Goal: Information Seeking & Learning: Learn about a topic

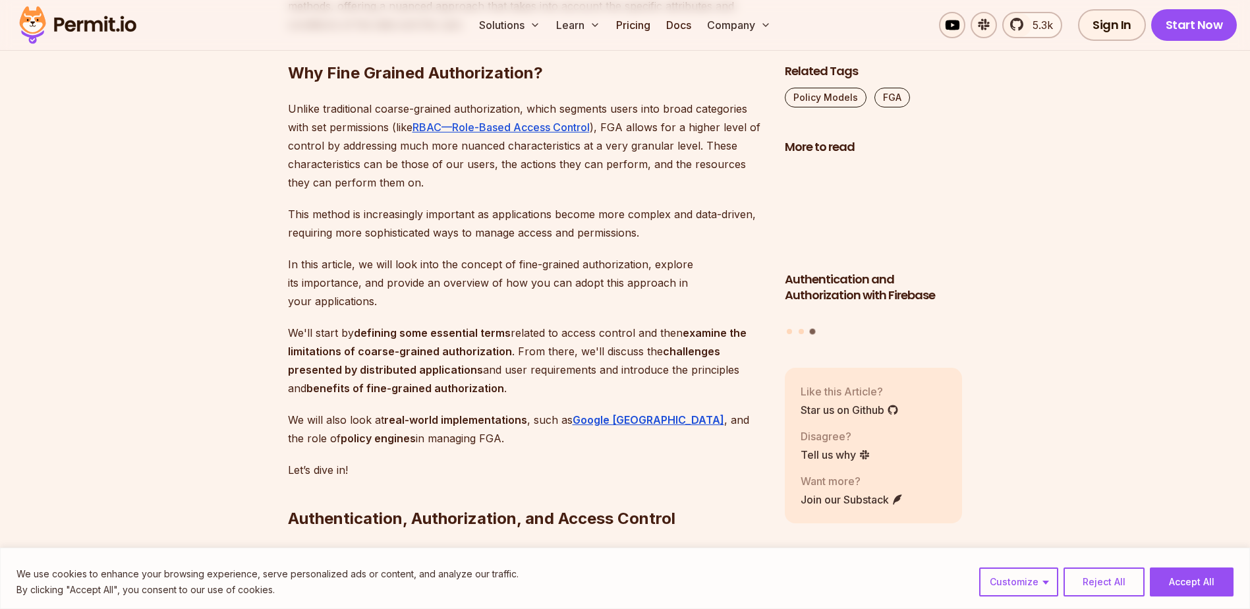
scroll to position [922, 0]
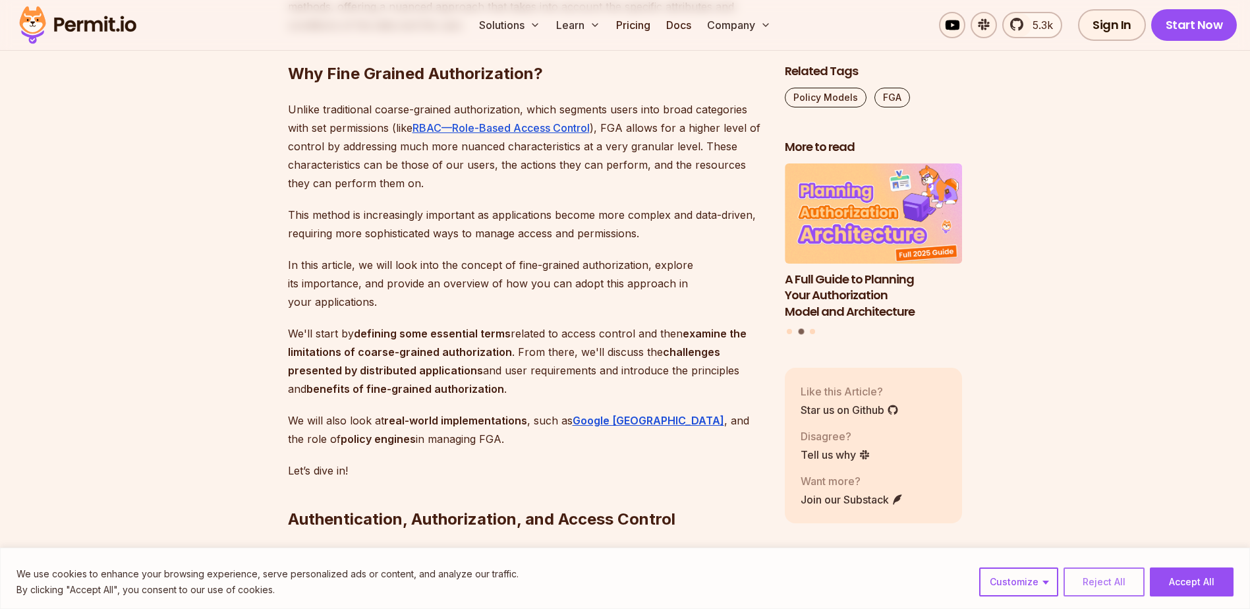
click at [1091, 580] on button "Reject All" at bounding box center [1103, 581] width 81 height 29
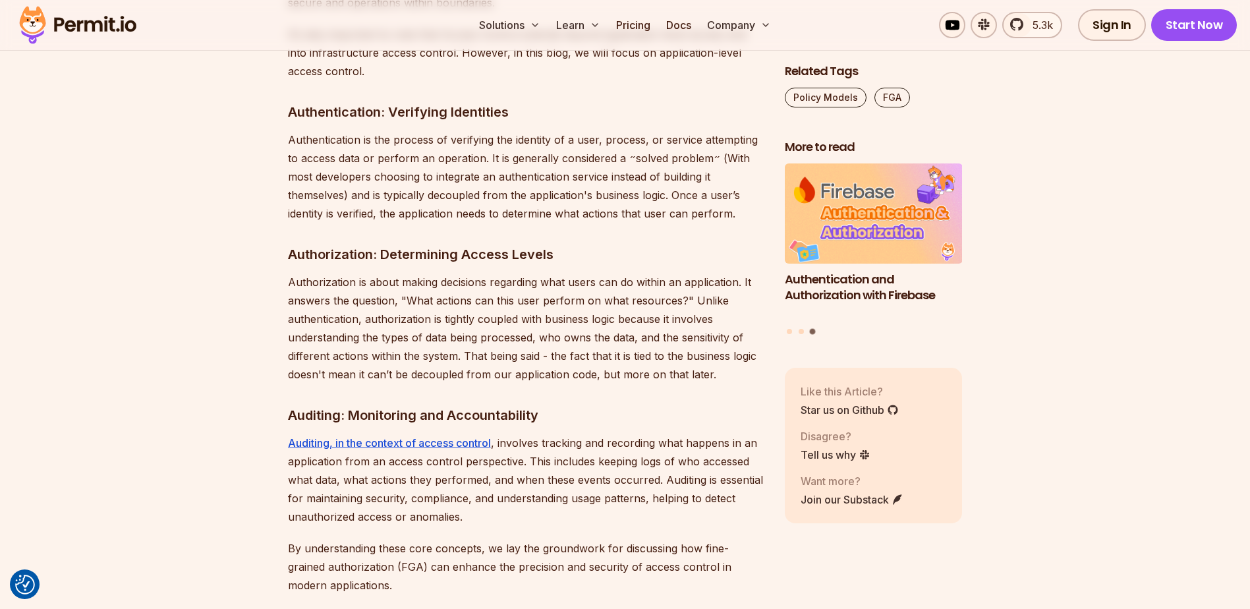
scroll to position [1634, 0]
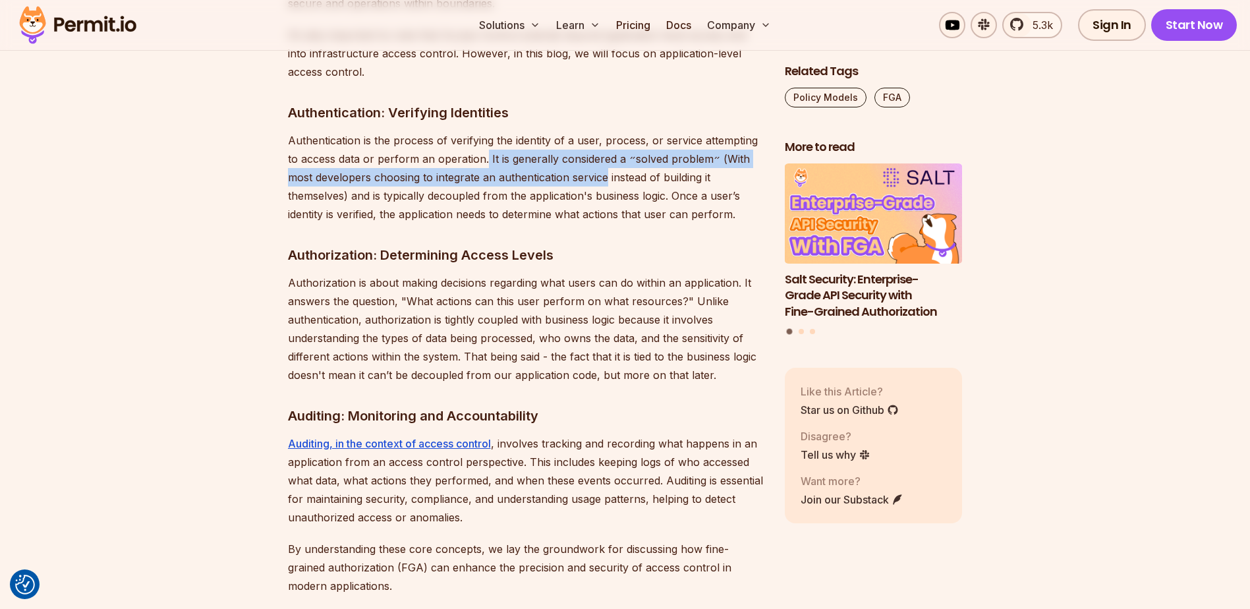
drag, startPoint x: 485, startPoint y: 138, endPoint x: 607, endPoint y: 165, distance: 124.8
click at [607, 165] on p "Authentication is the process of verifying the identity of a user, process, or …" at bounding box center [526, 177] width 476 height 92
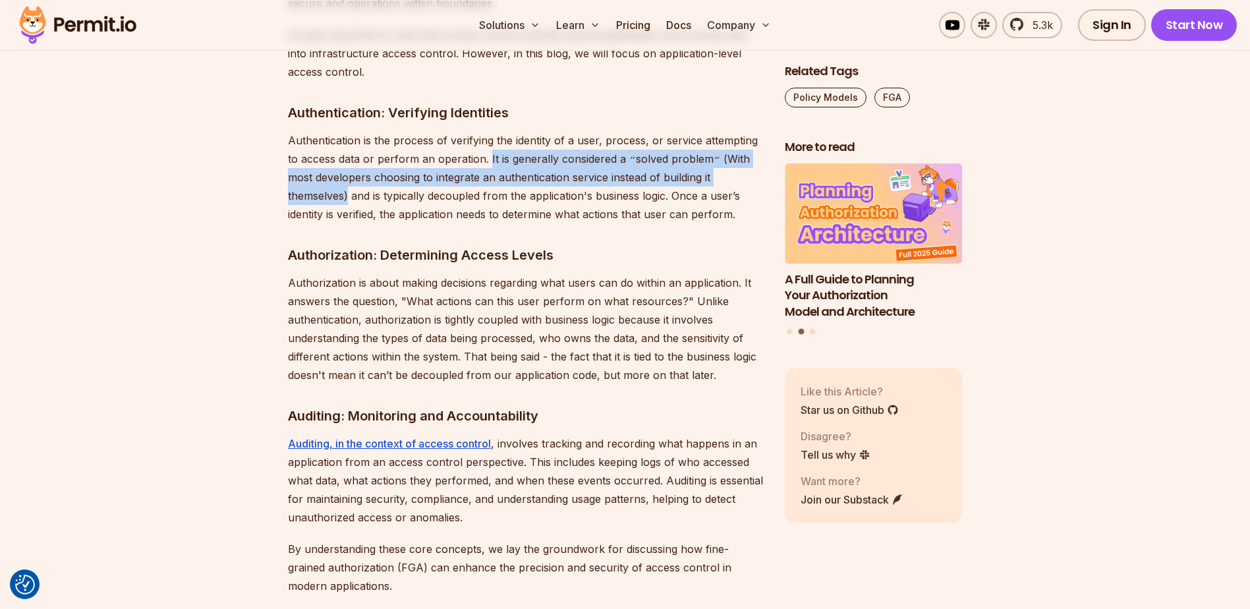
drag, startPoint x: 487, startPoint y: 141, endPoint x: 347, endPoint y: 184, distance: 146.1
click at [347, 184] on p "Authentication is the process of verifying the identity of a user, process, or …" at bounding box center [526, 177] width 476 height 92
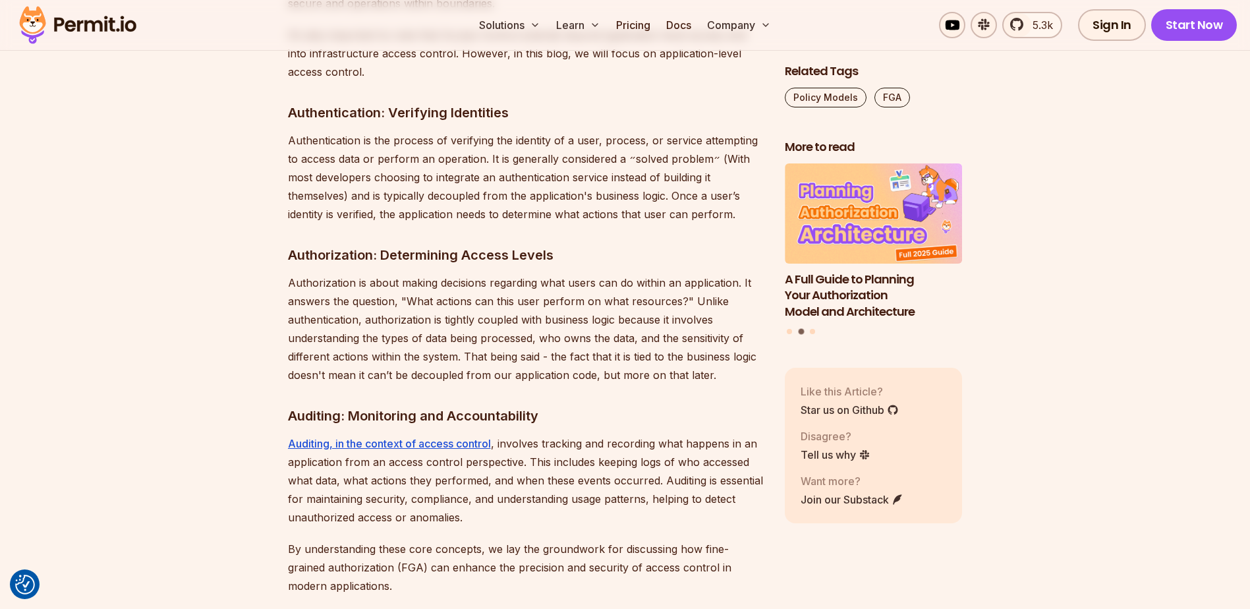
drag, startPoint x: 347, startPoint y: 184, endPoint x: 269, endPoint y: 201, distance: 79.6
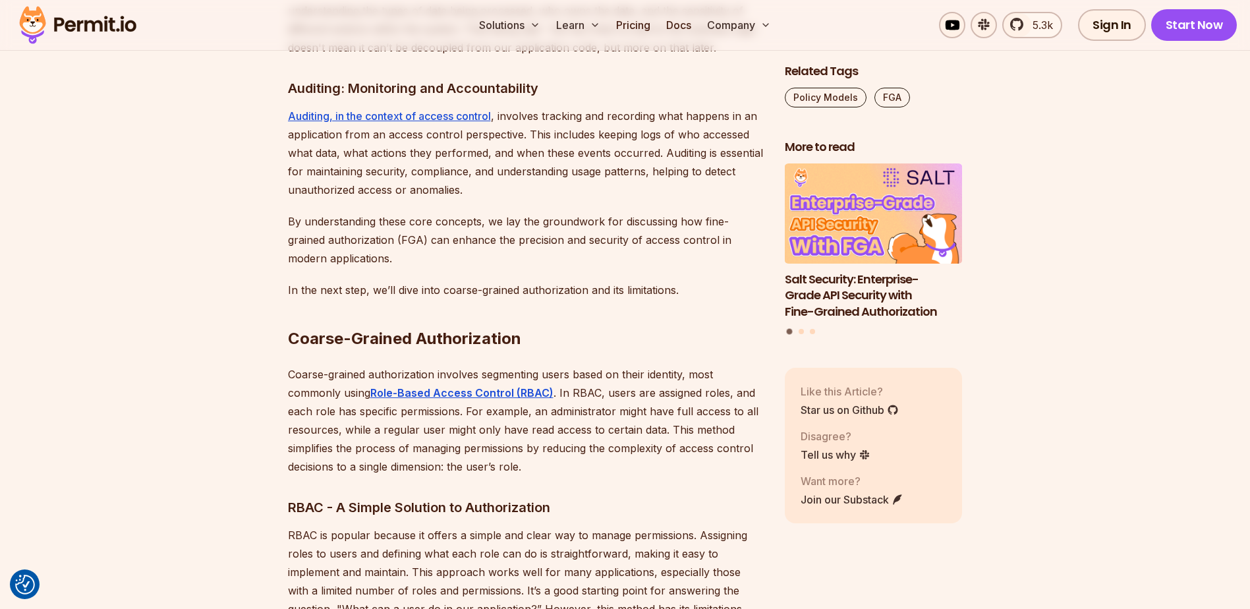
scroll to position [1962, 0]
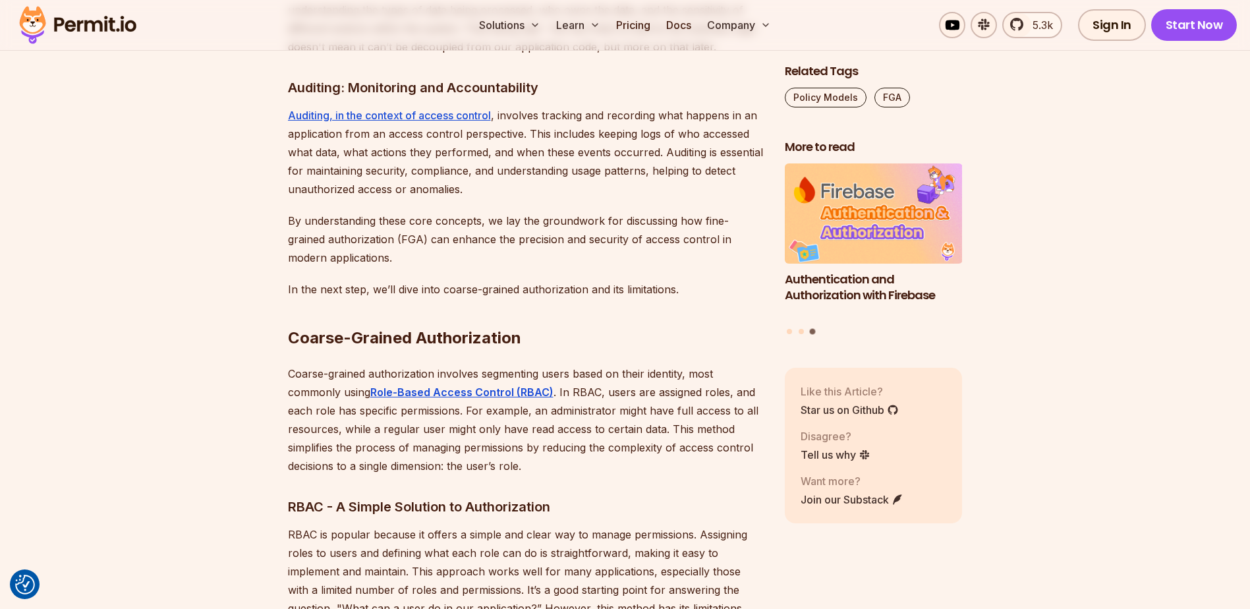
click at [481, 224] on p "By understanding these core concepts, we lay the groundwork for discussing how …" at bounding box center [526, 238] width 476 height 55
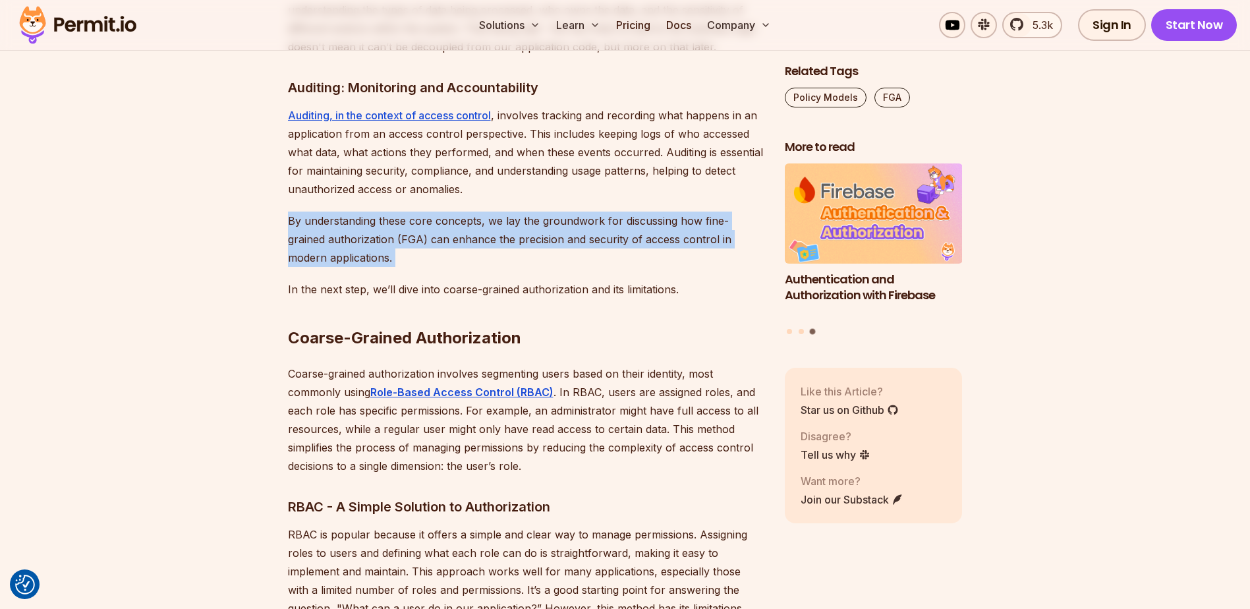
click at [481, 224] on p "By understanding these core concepts, we lay the groundwork for discussing how …" at bounding box center [526, 238] width 476 height 55
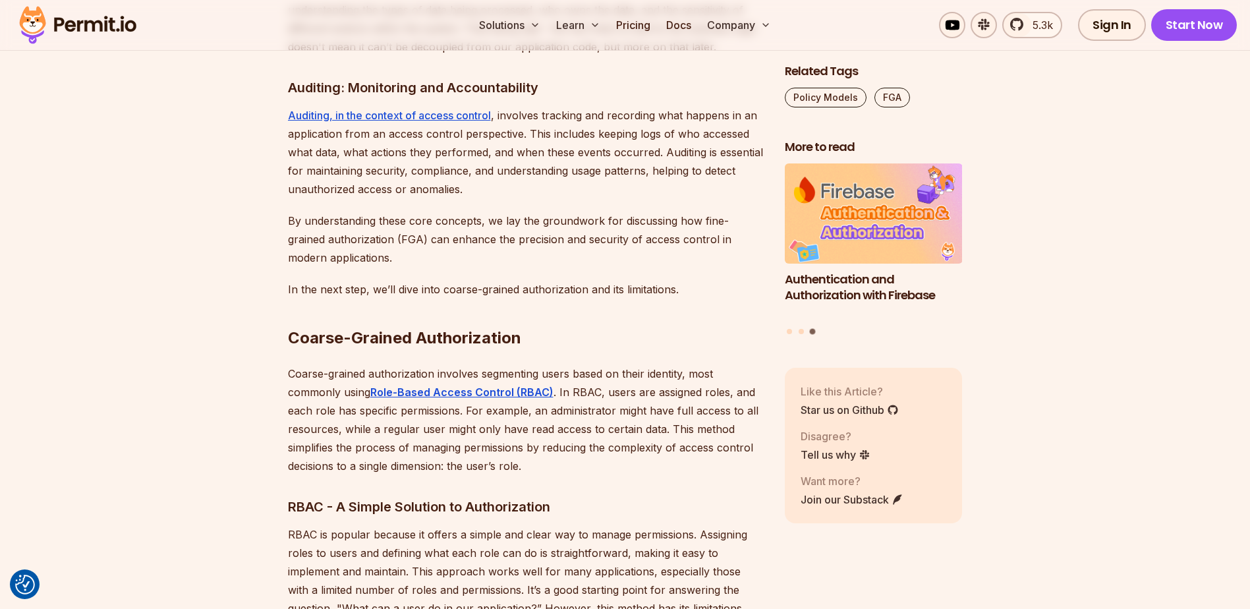
drag, startPoint x: 481, startPoint y: 224, endPoint x: 438, endPoint y: 303, distance: 89.9
click at [438, 303] on h2 "Coarse-Grained Authorization" at bounding box center [526, 312] width 476 height 74
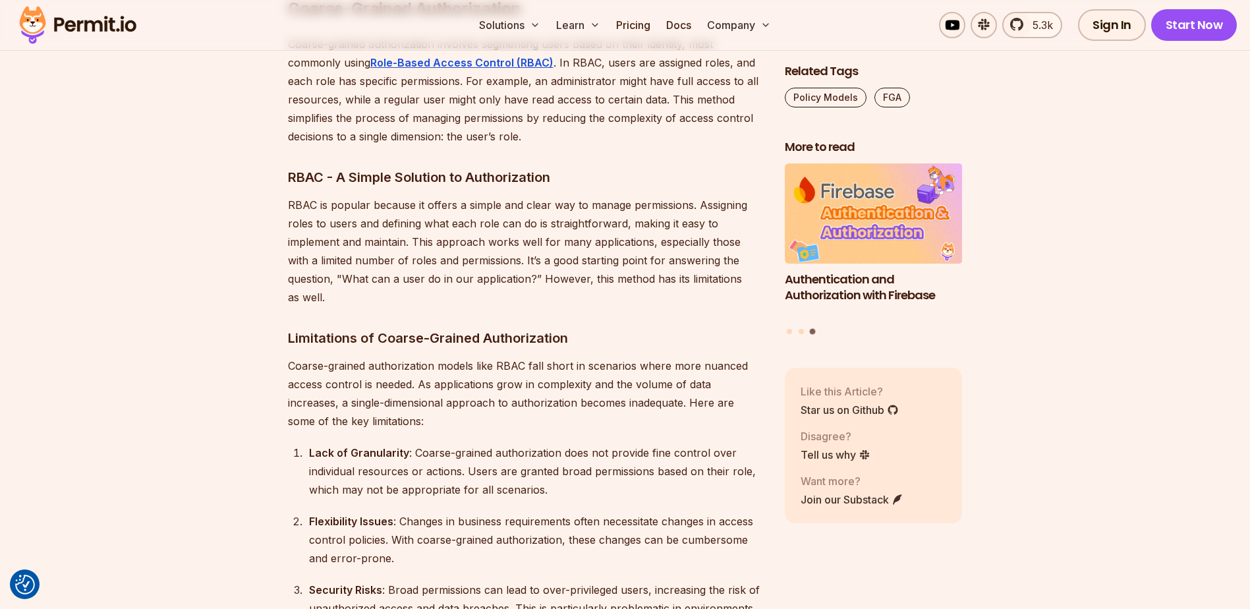
scroll to position [2226, 0]
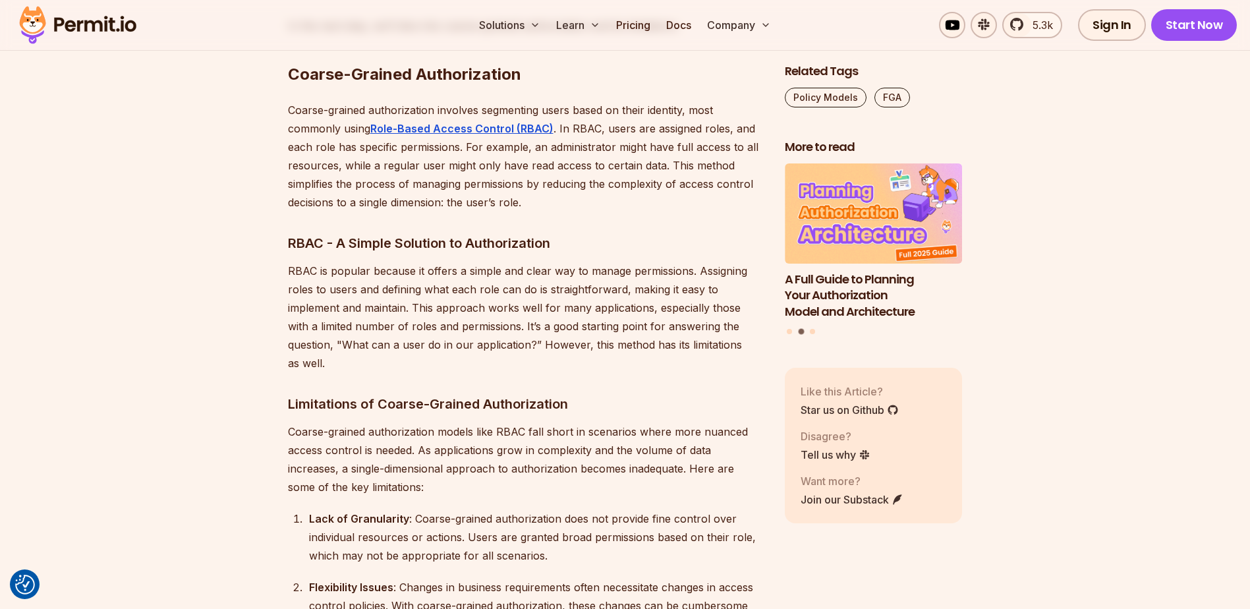
click at [493, 123] on p "Coarse-grained authorization involves segmenting users based on their identity,…" at bounding box center [526, 156] width 476 height 111
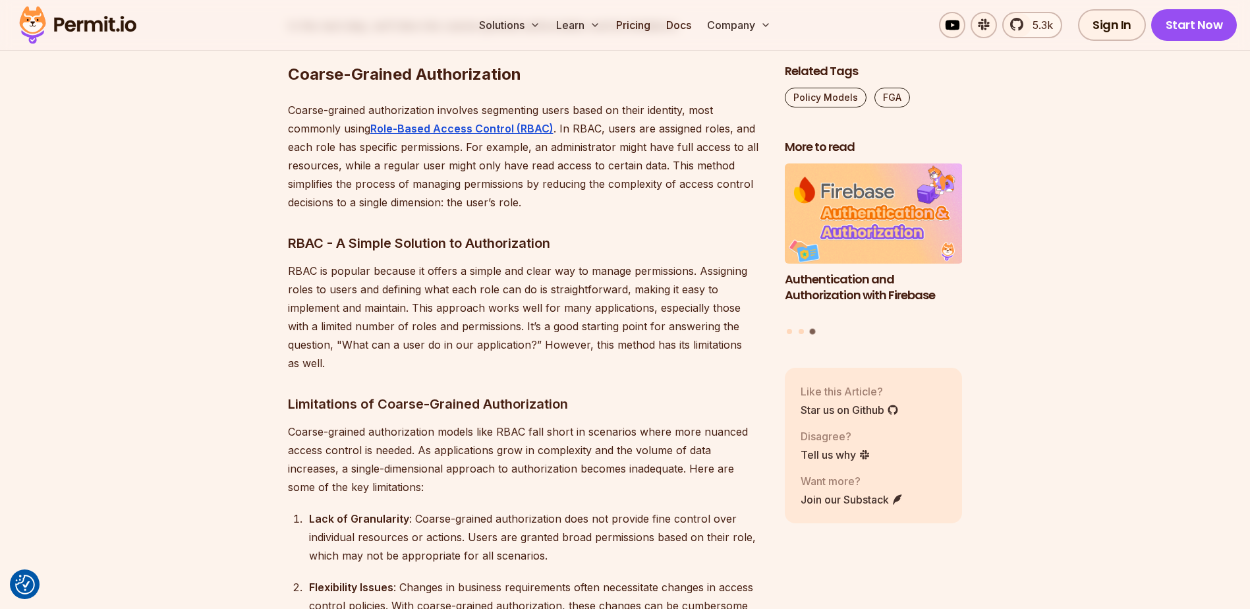
drag, startPoint x: 493, startPoint y: 123, endPoint x: 472, endPoint y: 201, distance: 80.7
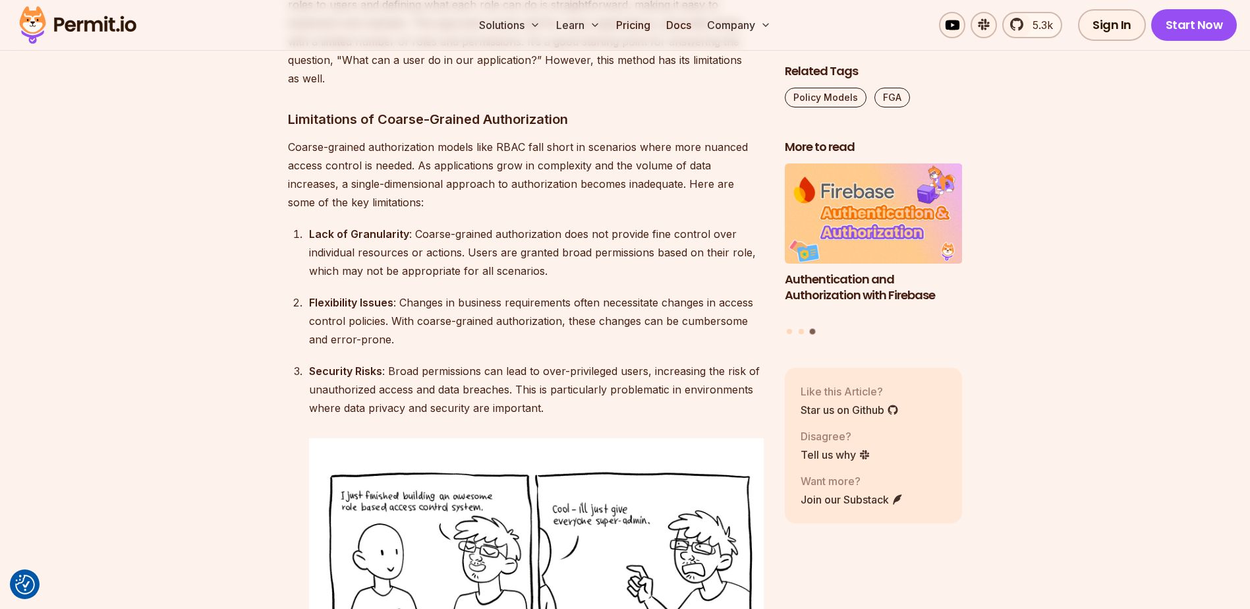
scroll to position [2489, 0]
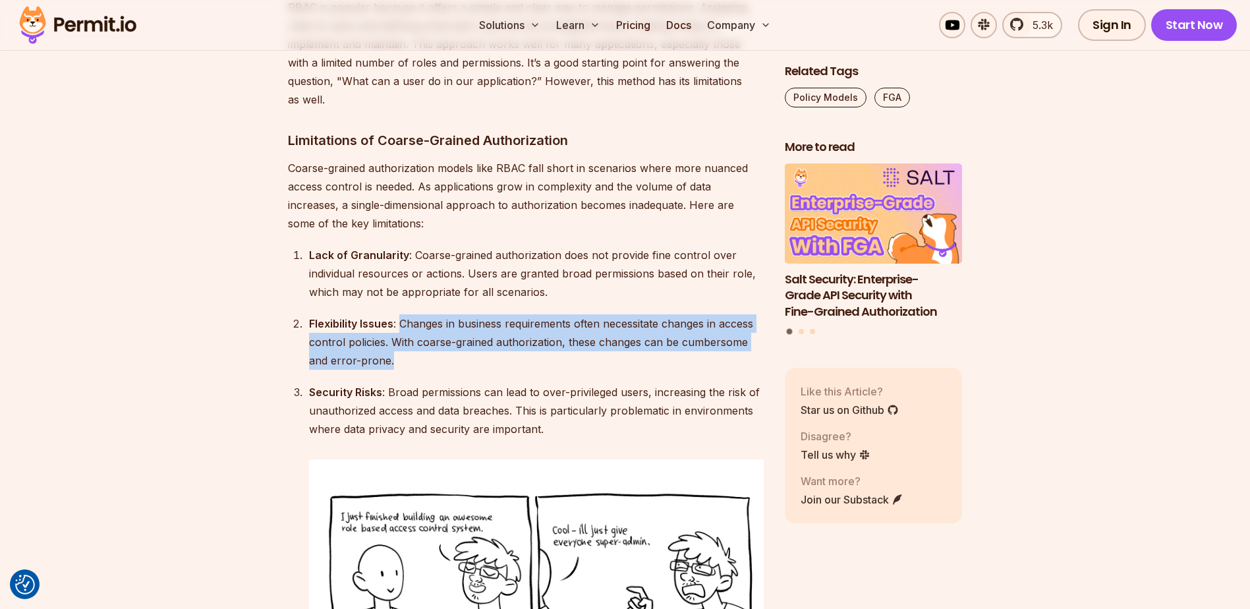
drag, startPoint x: 401, startPoint y: 331, endPoint x: 399, endPoint y: 288, distance: 42.9
click at [399, 314] on div "Flexibility Issues : Changes in business requirements often necessitate changes…" at bounding box center [536, 341] width 455 height 55
drag, startPoint x: 399, startPoint y: 288, endPoint x: 401, endPoint y: 332, distance: 44.2
click at [401, 332] on div "Flexibility Issues : Changes in business requirements often necessitate changes…" at bounding box center [536, 341] width 455 height 55
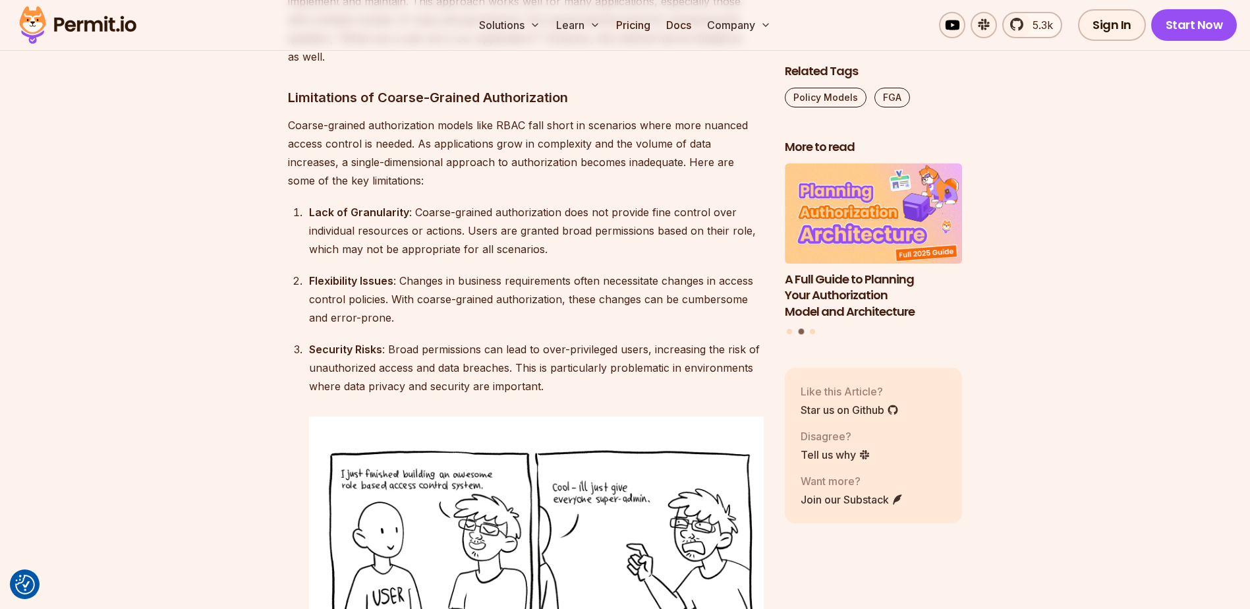
scroll to position [2555, 0]
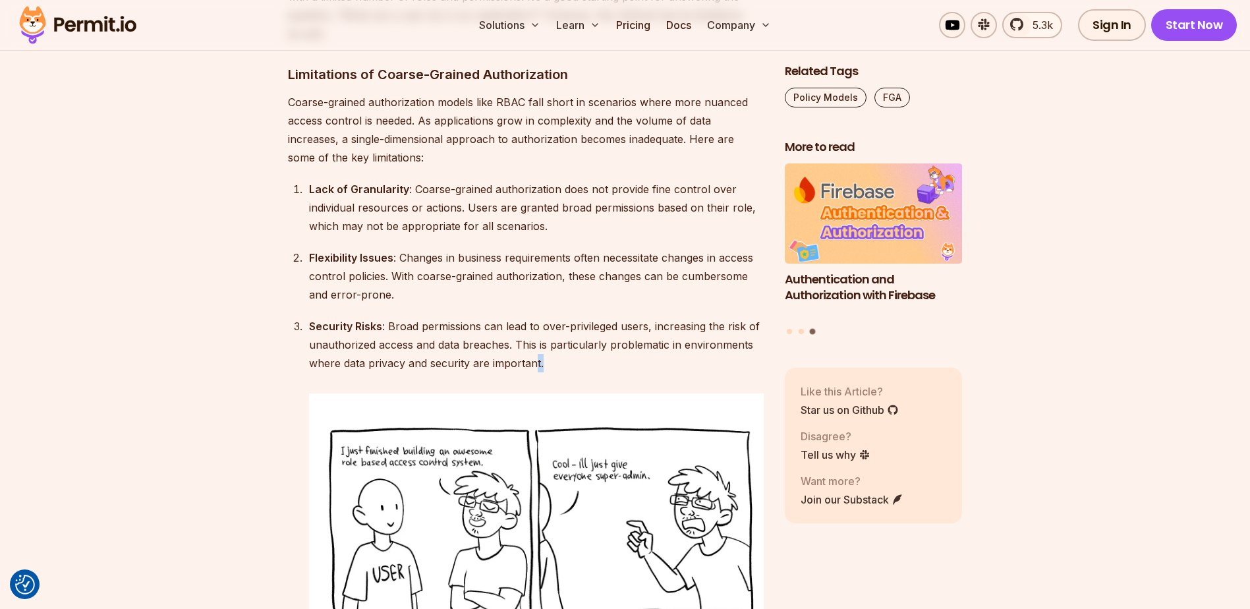
drag, startPoint x: 546, startPoint y: 321, endPoint x: 534, endPoint y: 327, distance: 14.1
click at [534, 327] on div "Security Risks : Broad permissions can lead to over-privileged users, increasin…" at bounding box center [536, 344] width 455 height 55
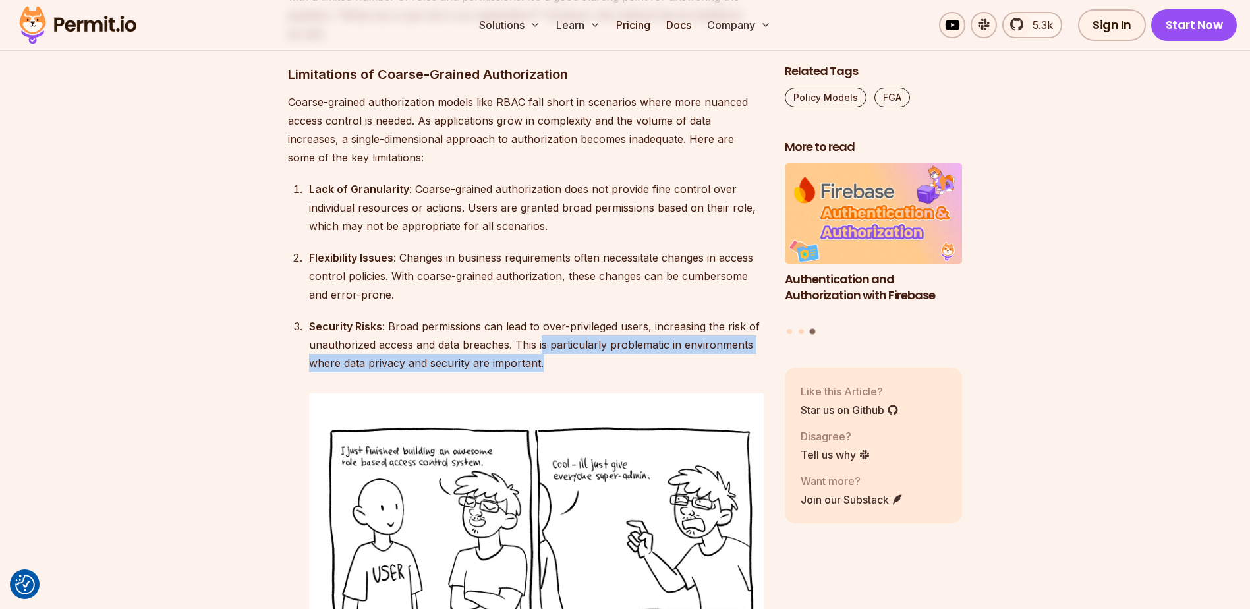
drag, startPoint x: 552, startPoint y: 328, endPoint x: 539, endPoint y: 310, distance: 22.3
click at [539, 317] on div "Security Risks : Broad permissions can lead to over-privileged users, increasin…" at bounding box center [536, 344] width 455 height 55
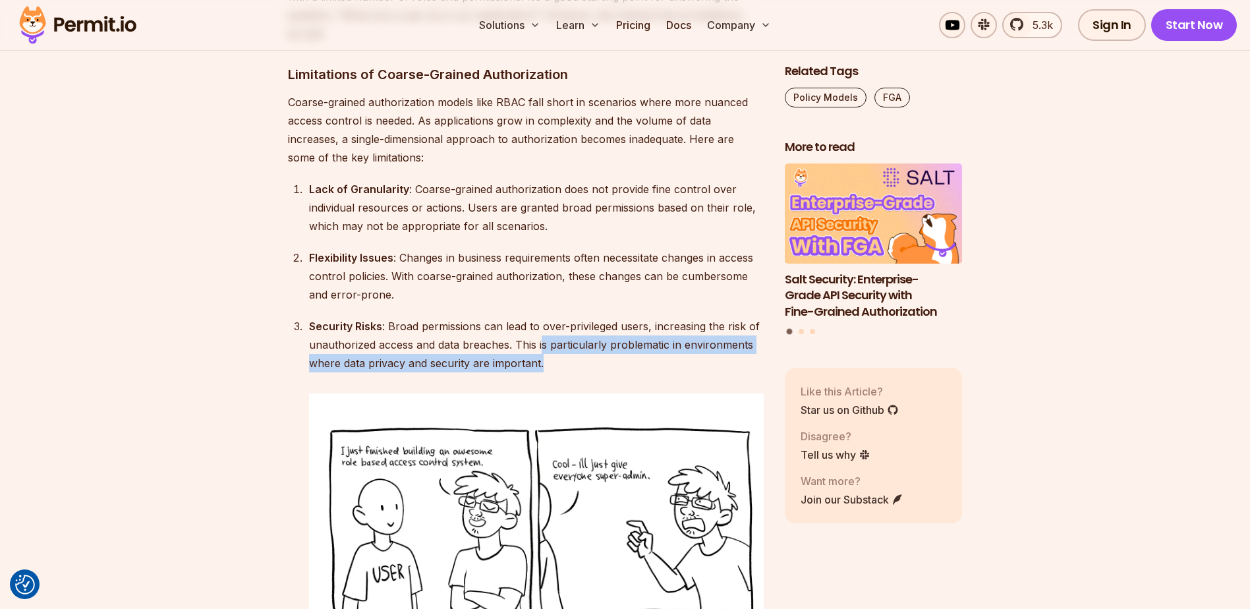
drag, startPoint x: 539, startPoint y: 310, endPoint x: 551, endPoint y: 332, distance: 25.0
click at [551, 332] on div "Security Risks : Broad permissions can lead to over-privileged users, increasin…" at bounding box center [536, 344] width 455 height 55
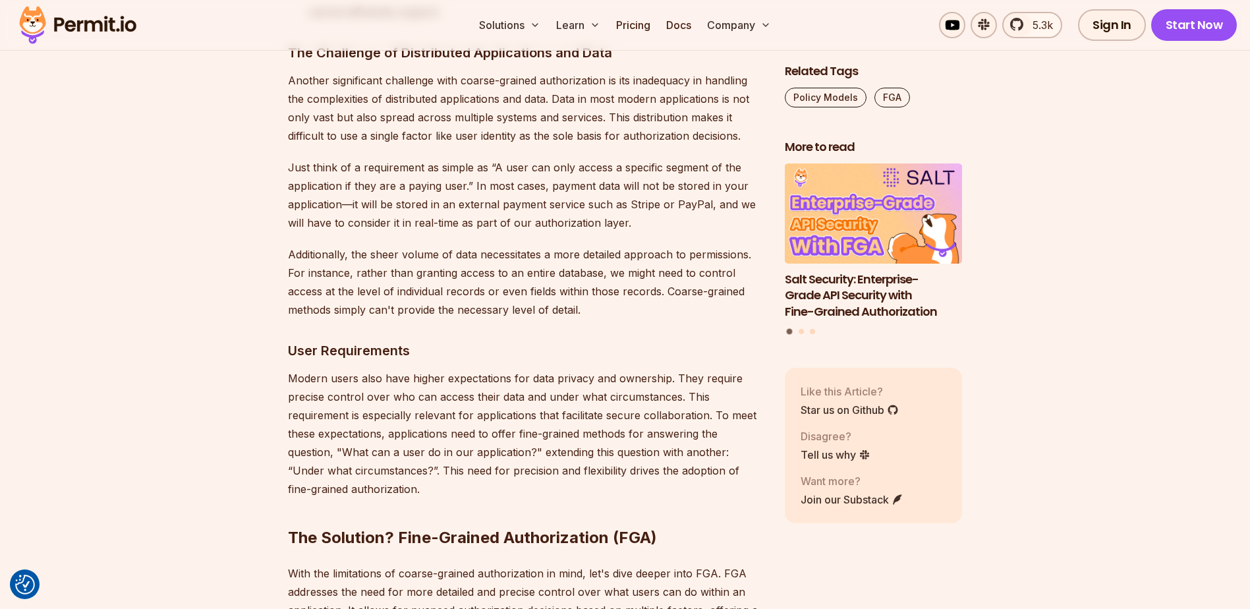
scroll to position [3543, 0]
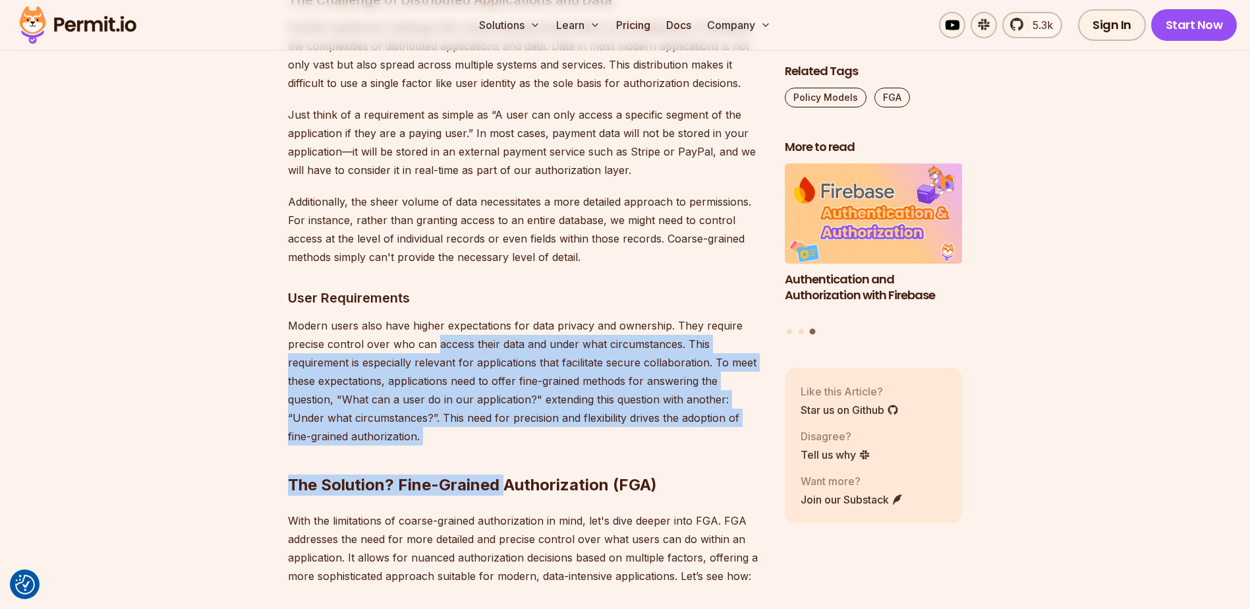
drag, startPoint x: 436, startPoint y: 307, endPoint x: 505, endPoint y: 425, distance: 136.4
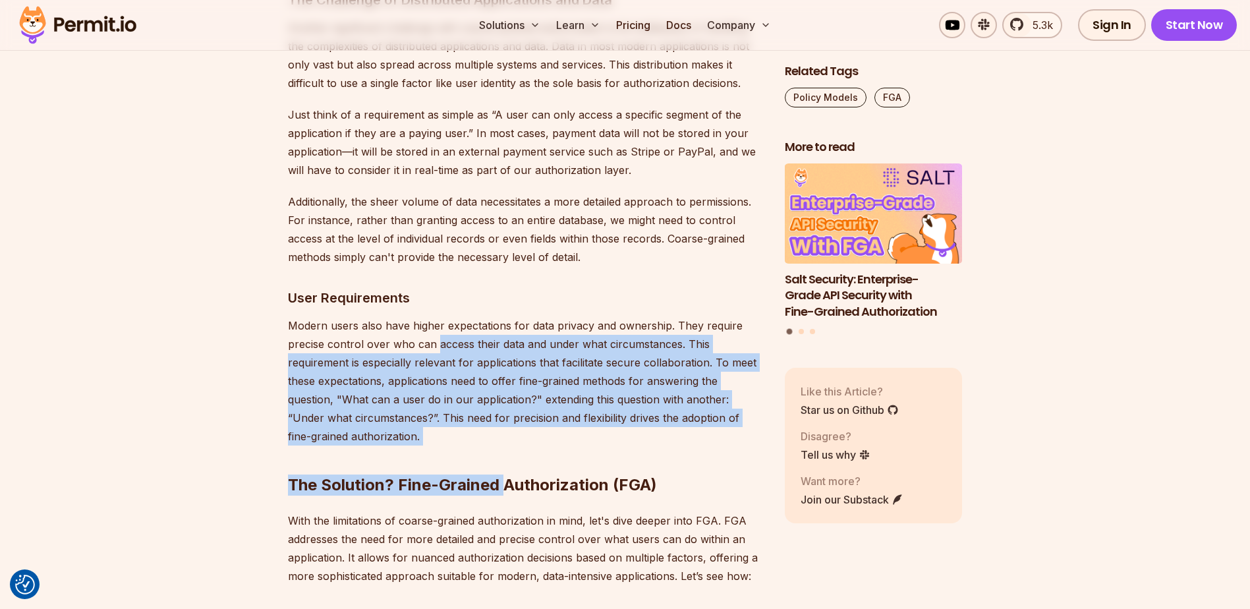
drag, startPoint x: 505, startPoint y: 425, endPoint x: 472, endPoint y: 418, distance: 32.9
click at [472, 422] on h2 "The Solution? Fine-Grained Authorization (FGA)" at bounding box center [526, 459] width 476 height 74
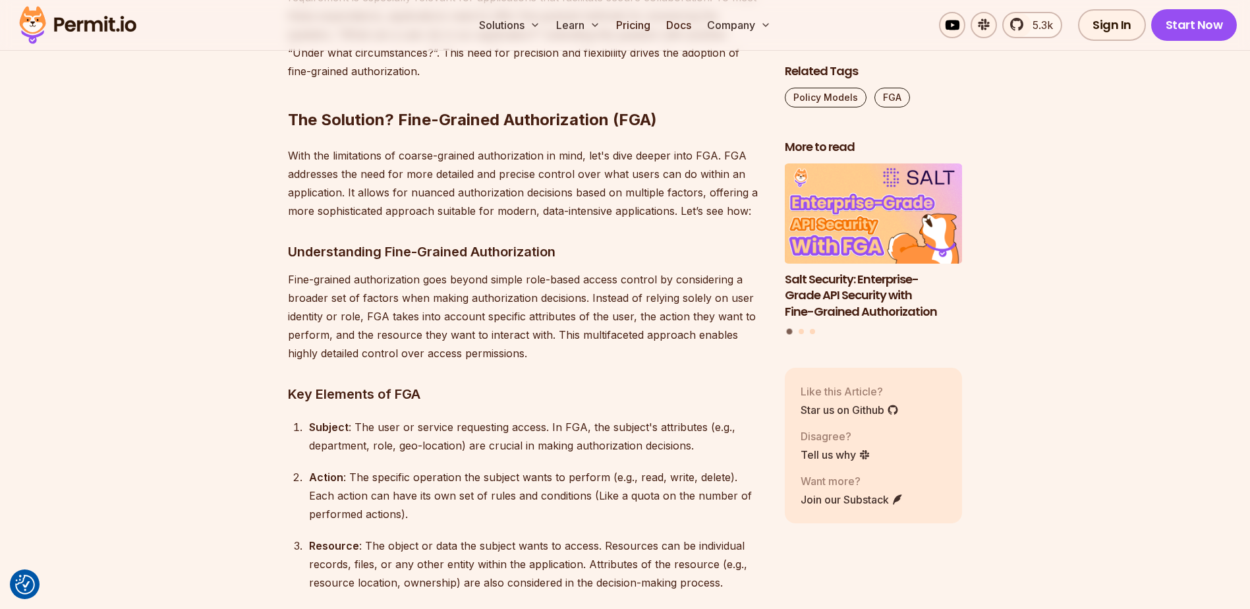
scroll to position [3939, 0]
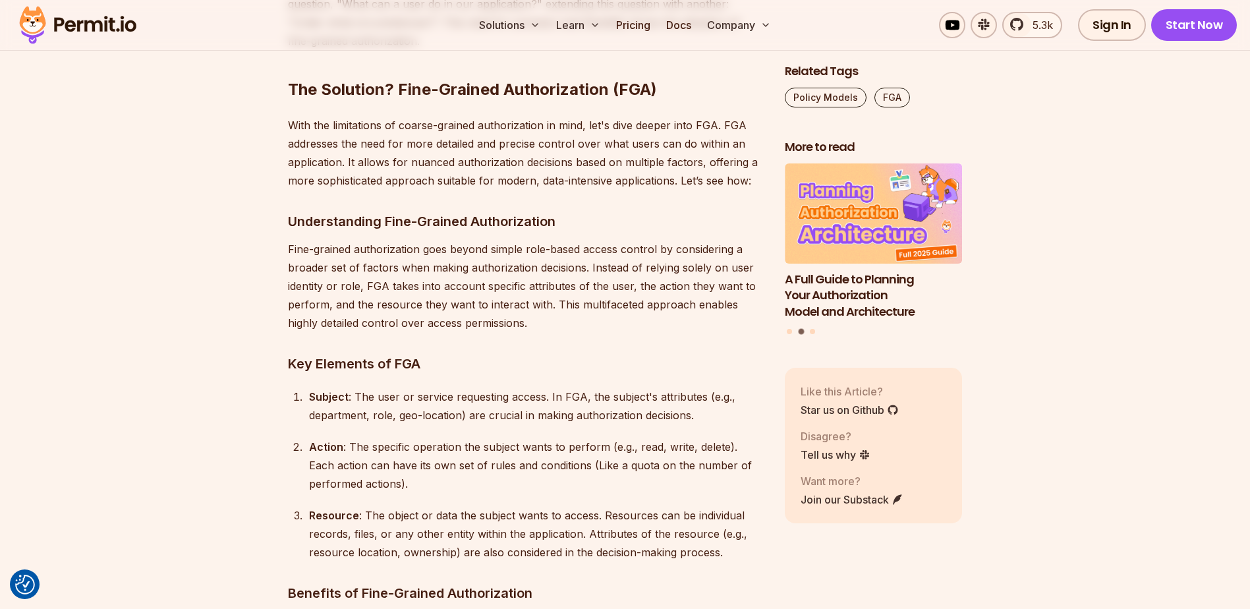
click at [520, 514] on div "Resource : The object or data the subject wants to access. Resources can be ind…" at bounding box center [536, 533] width 455 height 55
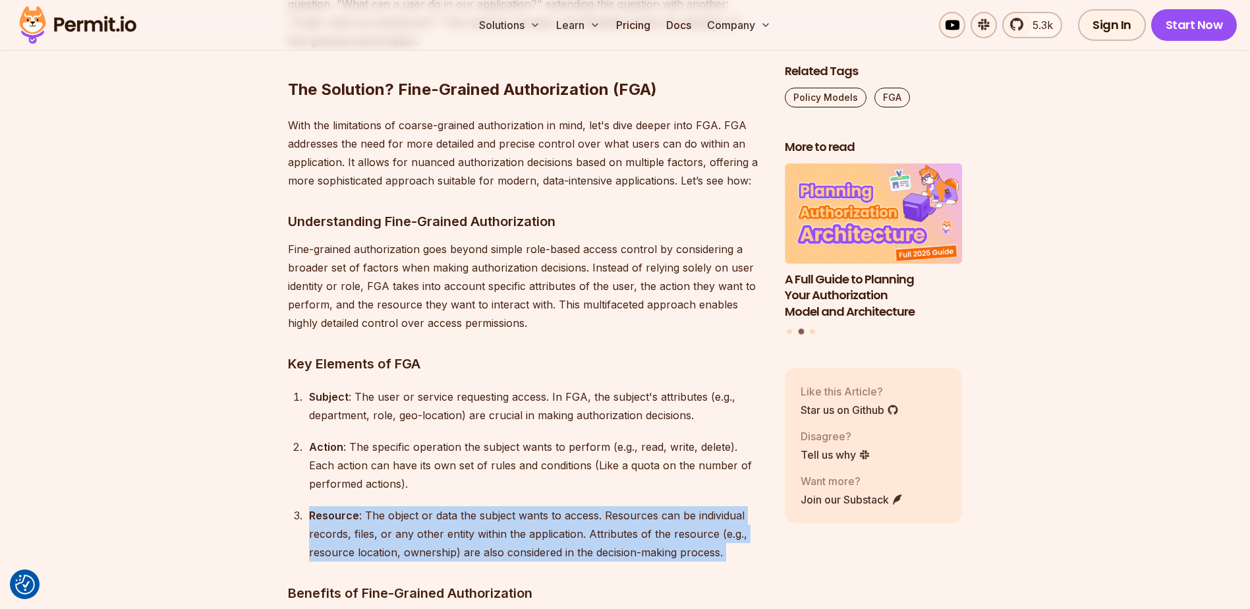
click at [520, 514] on div "Resource : The object or data the subject wants to access. Resources can be ind…" at bounding box center [536, 533] width 455 height 55
click at [399, 507] on div "Resource : The object or data the subject wants to access. Resources can be ind…" at bounding box center [536, 533] width 455 height 55
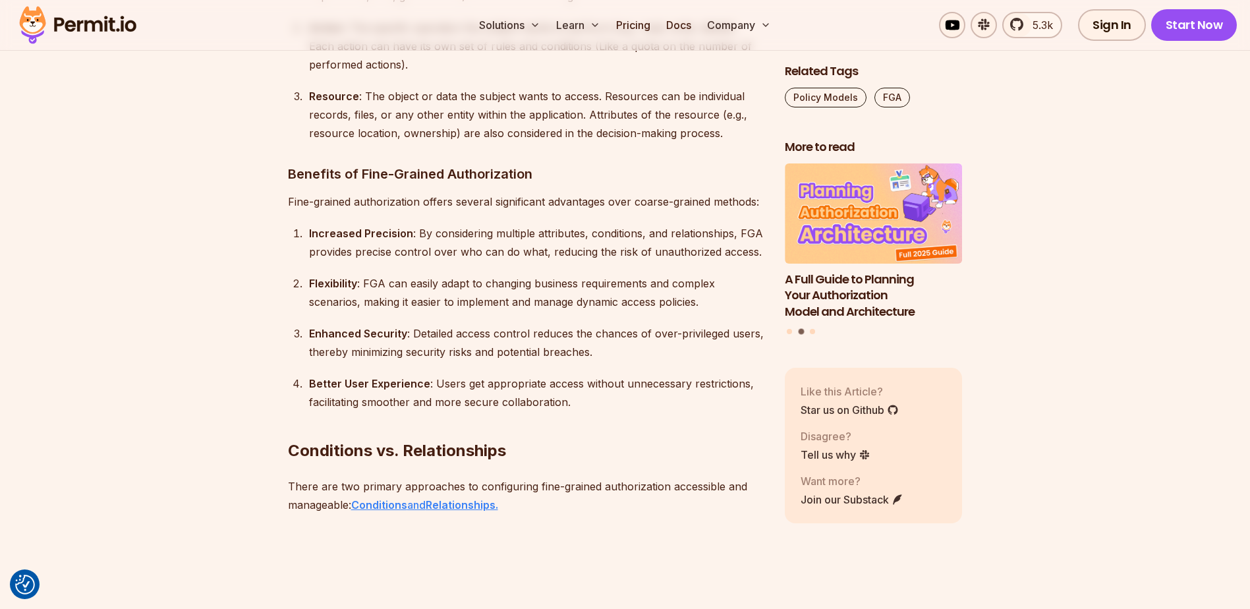
scroll to position [4334, 0]
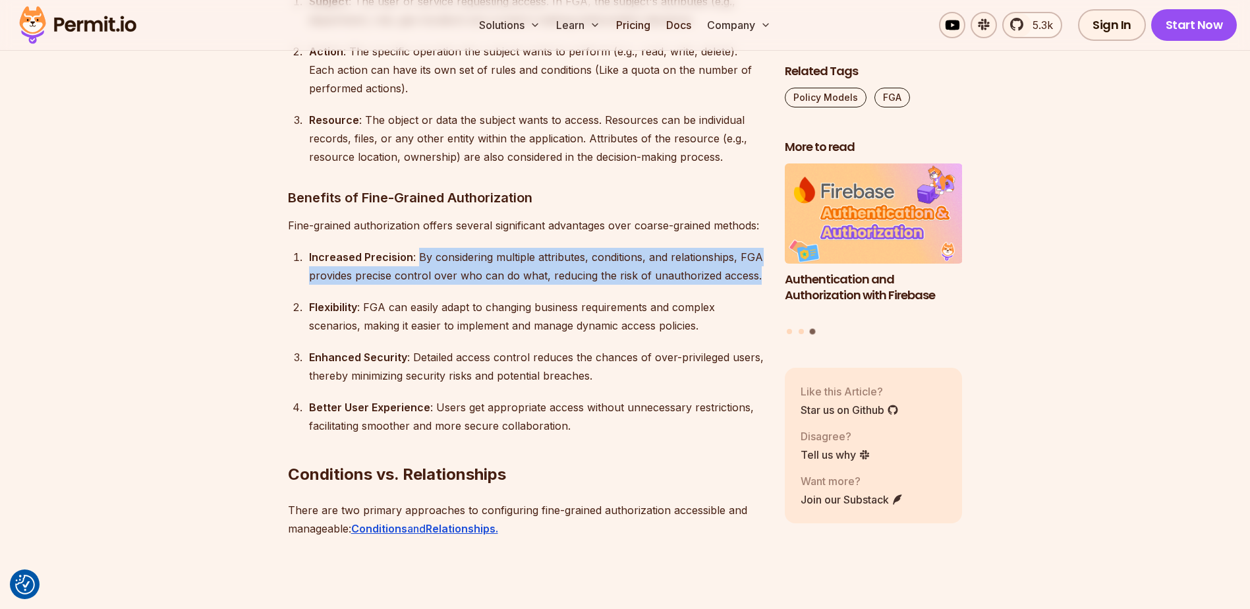
drag, startPoint x: 414, startPoint y: 219, endPoint x: 760, endPoint y: 246, distance: 347.5
click at [760, 248] on div "Increased Precision : By considering multiple attributes, conditions, and relat…" at bounding box center [536, 266] width 455 height 37
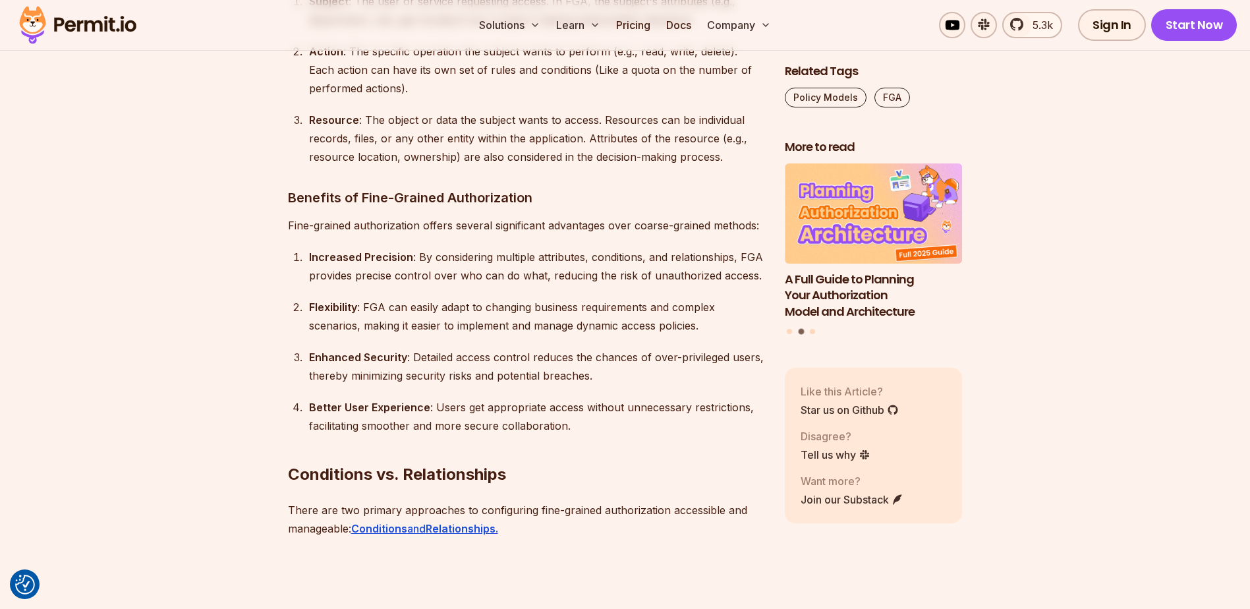
click at [607, 298] on div "Flexibility : FGA can easily adapt to changing business requirements and comple…" at bounding box center [536, 316] width 455 height 37
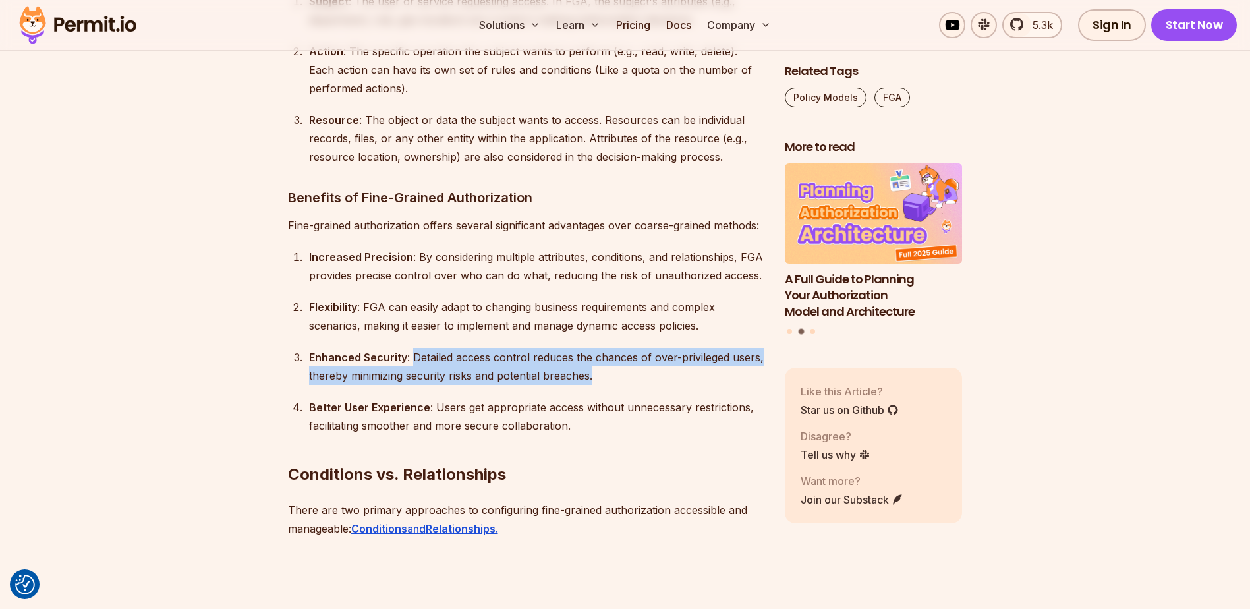
drag, startPoint x: 412, startPoint y: 319, endPoint x: 756, endPoint y: 336, distance: 343.6
click at [756, 348] on div "Enhanced Security : Detailed access control reduces the chances of over-privile…" at bounding box center [536, 366] width 455 height 37
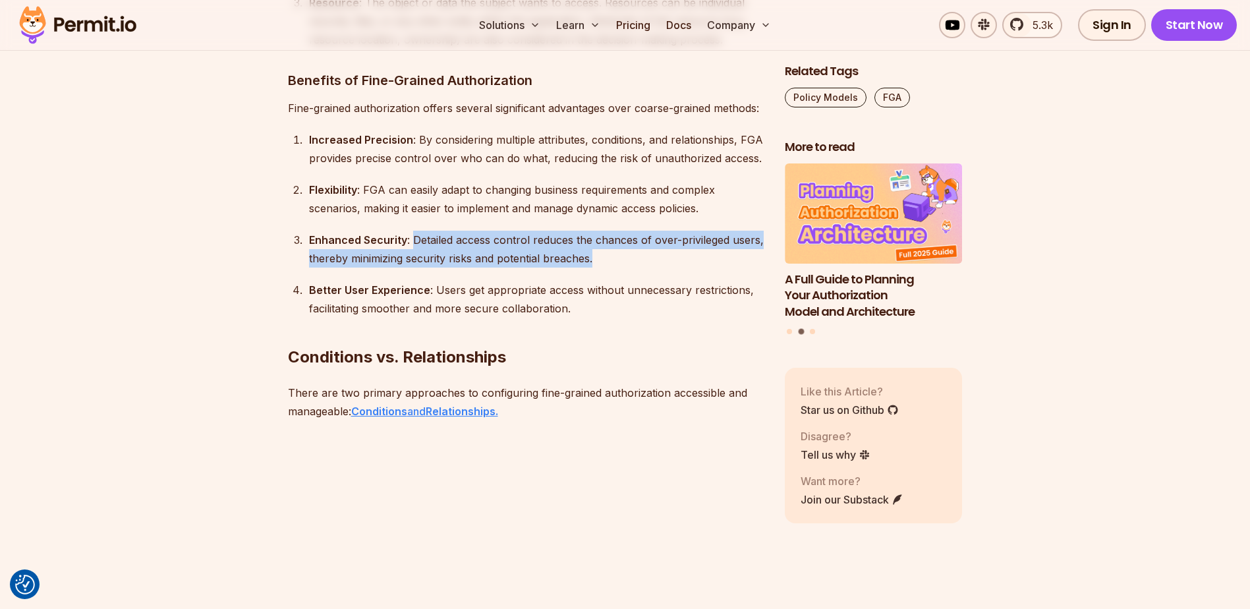
scroll to position [4466, 0]
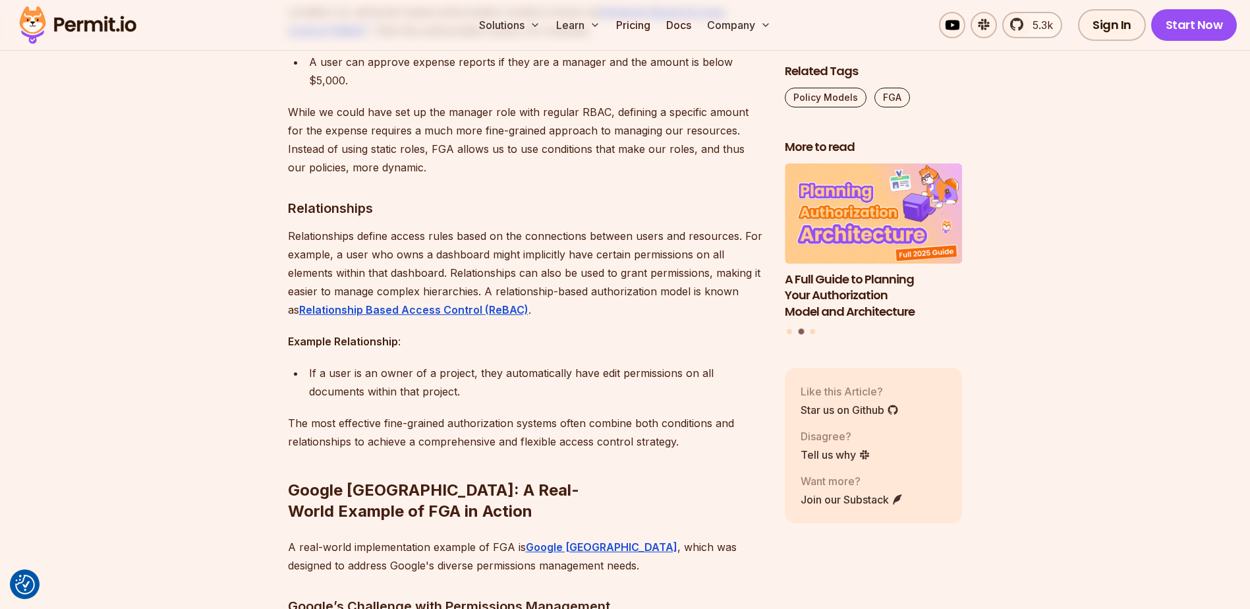
scroll to position [5190, 0]
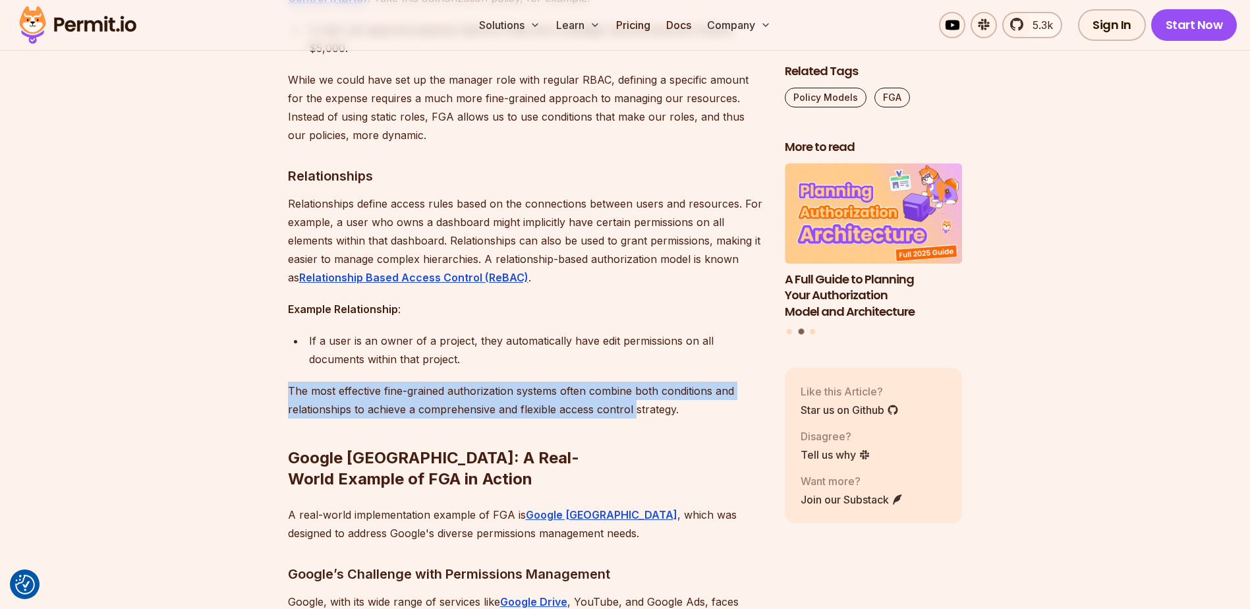
drag, startPoint x: 290, startPoint y: 350, endPoint x: 634, endPoint y: 379, distance: 345.0
click at [634, 381] on p "The most effective fine-grained authorization systems often combine both condit…" at bounding box center [526, 399] width 476 height 37
click at [635, 381] on p "The most effective fine-grained authorization systems often combine both condit…" at bounding box center [526, 399] width 476 height 37
drag, startPoint x: 635, startPoint y: 380, endPoint x: 520, endPoint y: 353, distance: 117.8
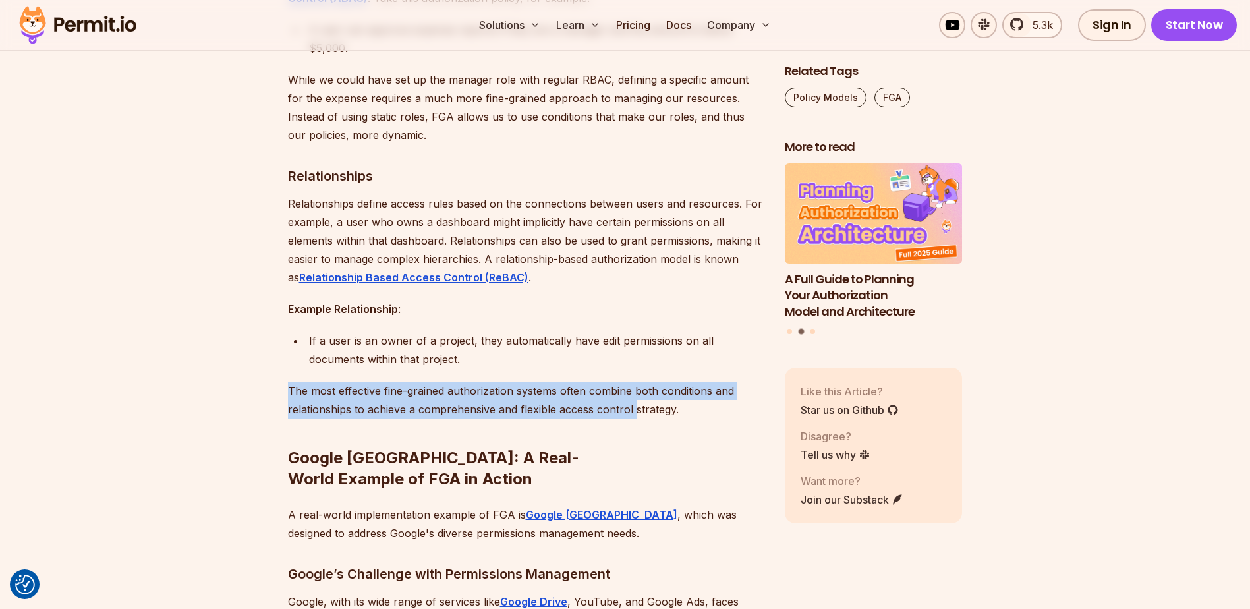
click at [520, 381] on p "The most effective fine-grained authorization systems often combine both condit…" at bounding box center [526, 399] width 476 height 37
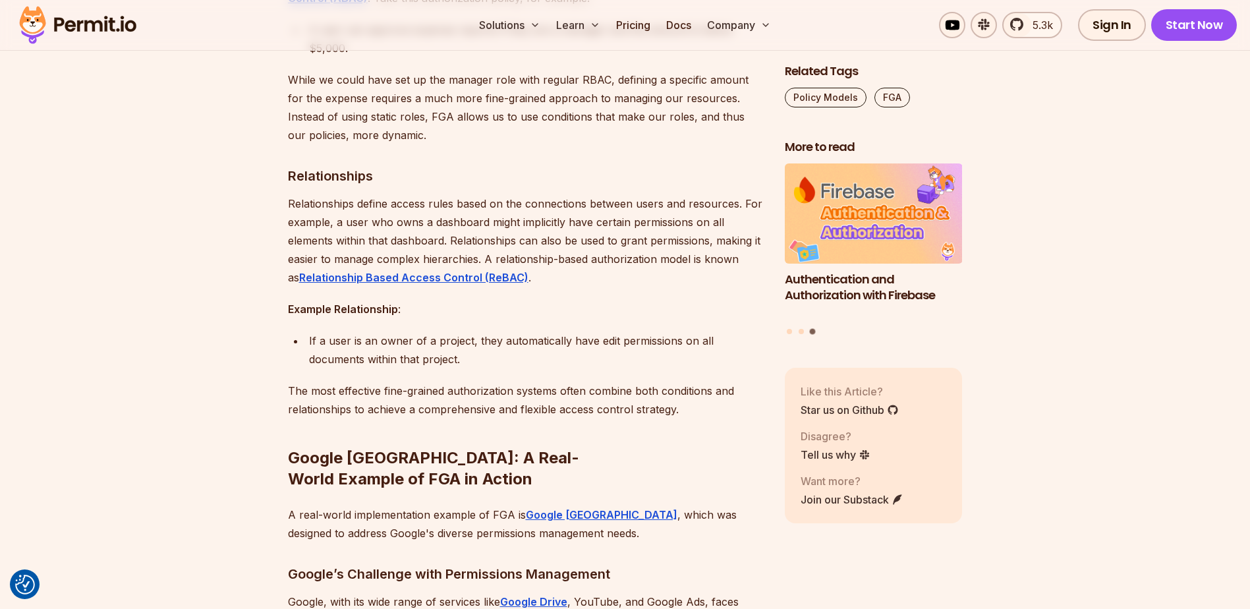
click at [526, 194] on p "Relationships define access rules based on the connections between users and re…" at bounding box center [526, 240] width 476 height 92
drag, startPoint x: 526, startPoint y: 162, endPoint x: 476, endPoint y: 185, distance: 55.1
click at [476, 194] on p "Relationships define access rules based on the connections between users and re…" at bounding box center [526, 240] width 476 height 92
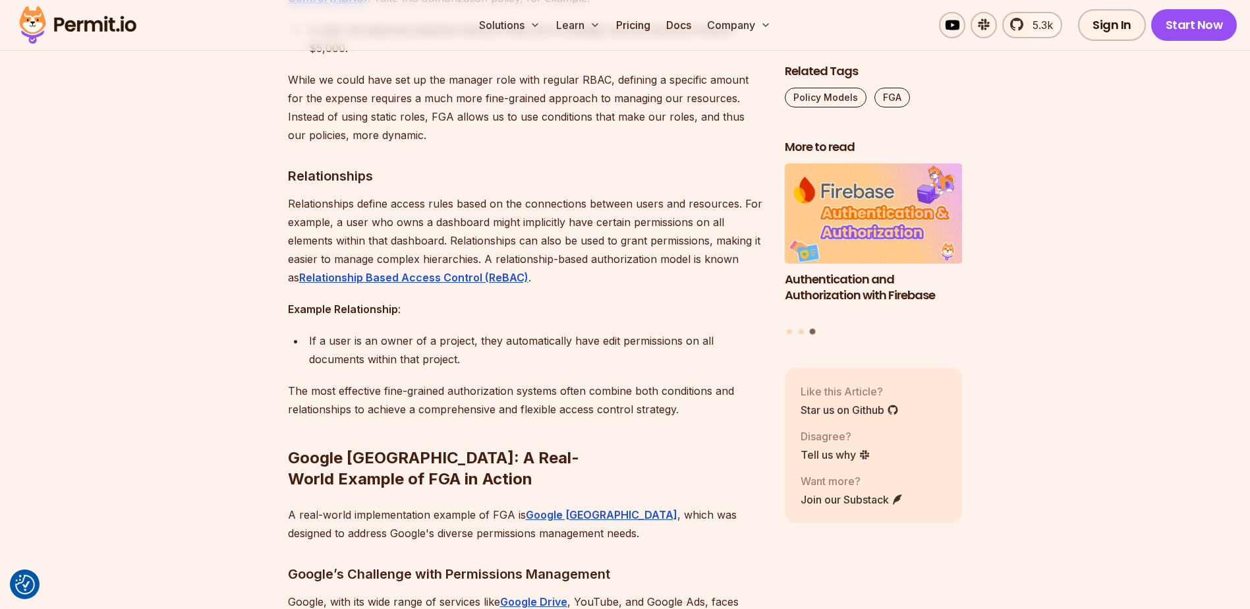
drag, startPoint x: 476, startPoint y: 185, endPoint x: 533, endPoint y: 188, distance: 57.4
click at [533, 194] on p "Relationships define access rules based on the connections between users and re…" at bounding box center [526, 240] width 476 height 92
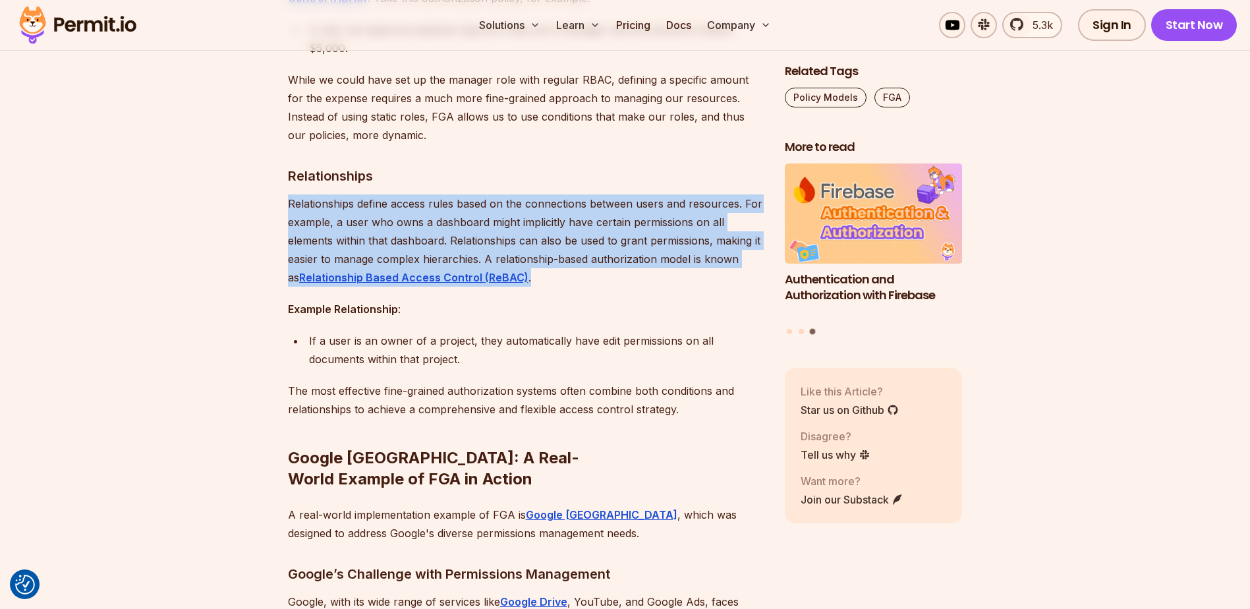
click at [533, 194] on p "Relationships define access rules based on the connections between users and re…" at bounding box center [526, 240] width 476 height 92
drag, startPoint x: 533, startPoint y: 188, endPoint x: 481, endPoint y: 188, distance: 52.0
click at [481, 194] on p "Relationships define access rules based on the connections between users and re…" at bounding box center [526, 240] width 476 height 92
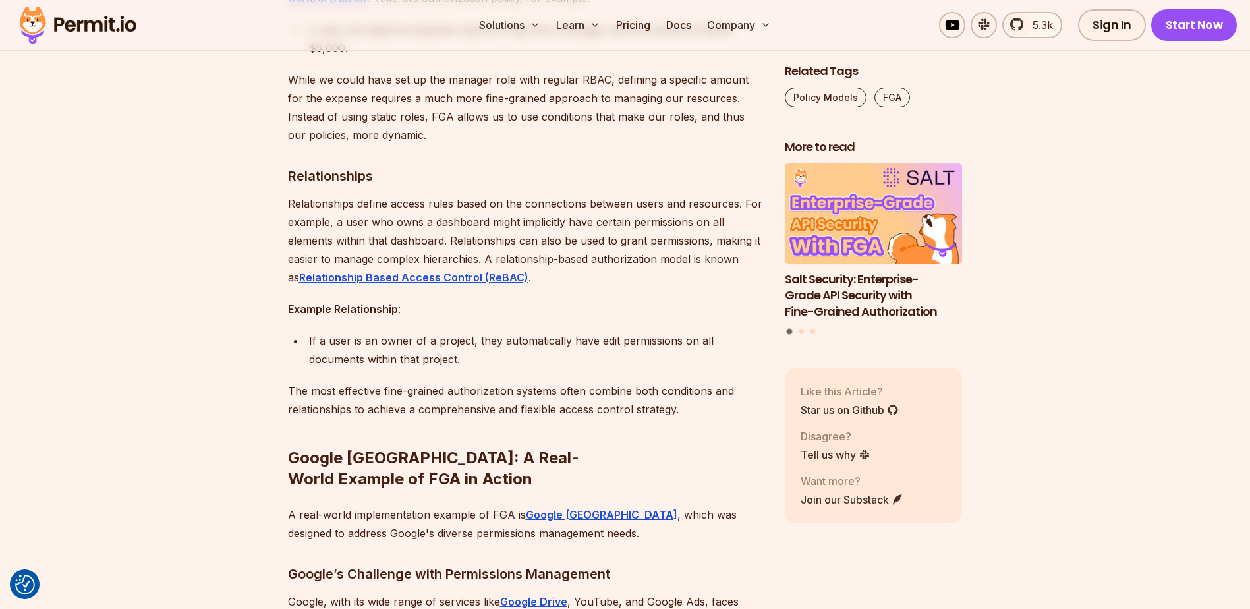
click at [481, 208] on p "Relationships define access rules based on the connections between users and re…" at bounding box center [526, 240] width 476 height 92
drag, startPoint x: 481, startPoint y: 208, endPoint x: 588, endPoint y: 204, distance: 106.8
click at [588, 204] on p "Relationships define access rules based on the connections between users and re…" at bounding box center [526, 240] width 476 height 92
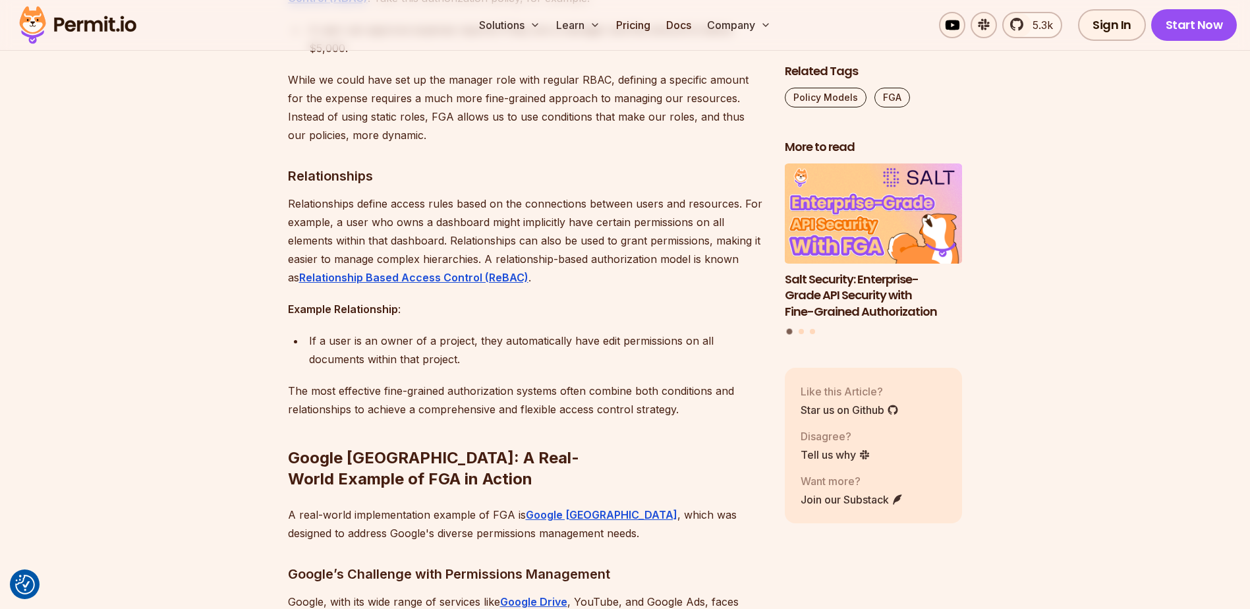
click at [585, 205] on p "Relationships define access rules based on the connections between users and re…" at bounding box center [526, 240] width 476 height 92
click at [584, 205] on p "Relationships define access rules based on the connections between users and re…" at bounding box center [526, 240] width 476 height 92
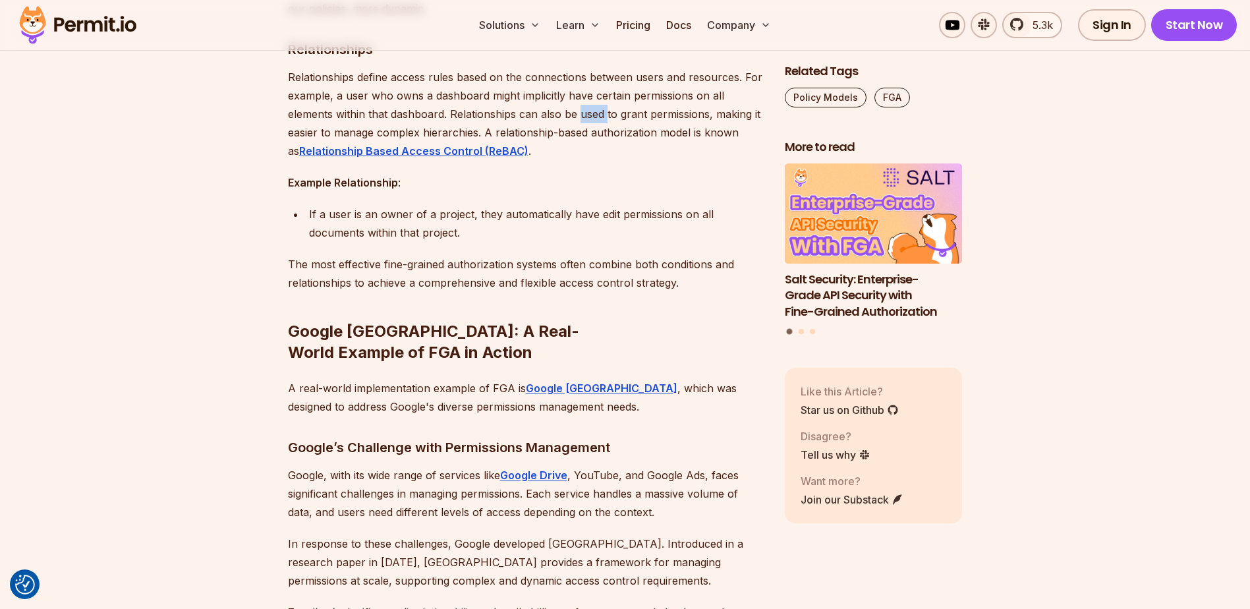
scroll to position [5322, 0]
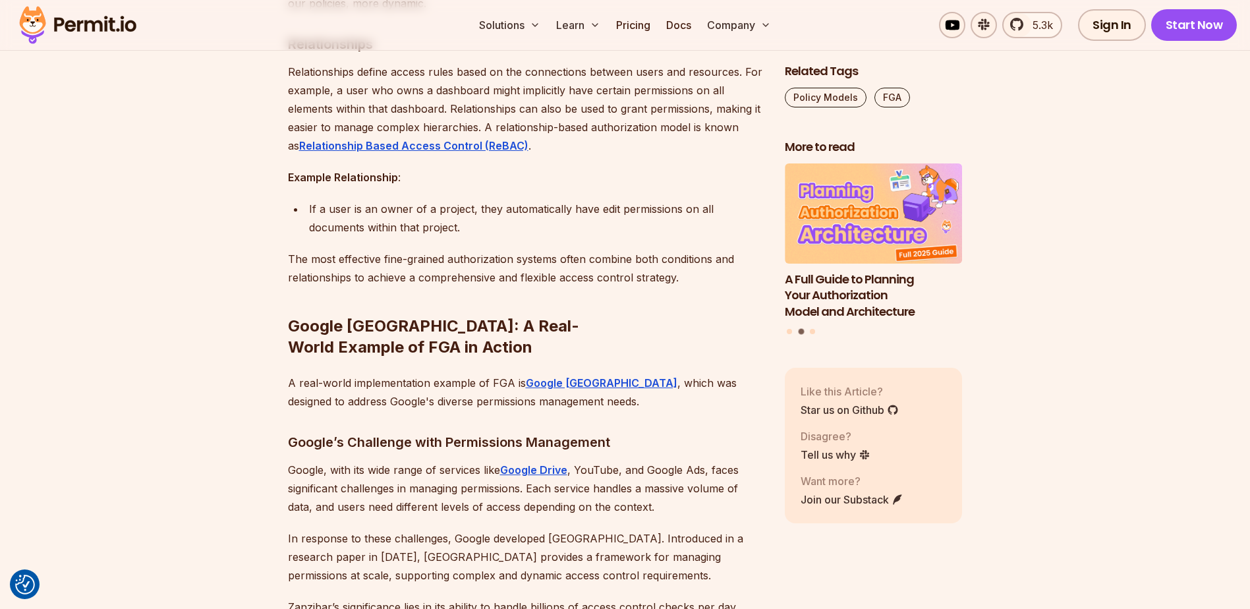
click at [523, 200] on div "If a user is an owner of a project, they automatically have edit permissions on…" at bounding box center [536, 218] width 455 height 37
click at [334, 200] on div "If a user is an owner of a project, they automatically have edit permissions on…" at bounding box center [536, 218] width 455 height 37
drag, startPoint x: 334, startPoint y: 192, endPoint x: 318, endPoint y: 223, distance: 35.7
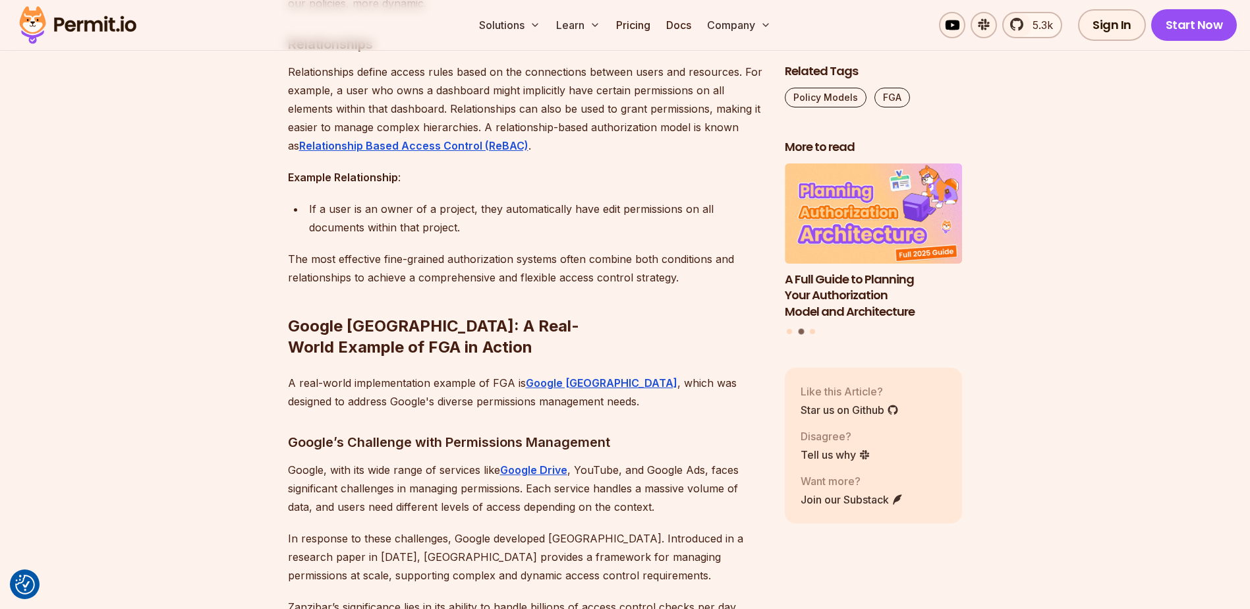
click at [318, 250] on p "The most effective fine-grained authorization systems often combine both condit…" at bounding box center [526, 268] width 476 height 37
drag, startPoint x: 318, startPoint y: 223, endPoint x: 381, endPoint y: 233, distance: 63.9
click at [381, 250] on p "The most effective fine-grained authorization systems often combine both condit…" at bounding box center [526, 268] width 476 height 37
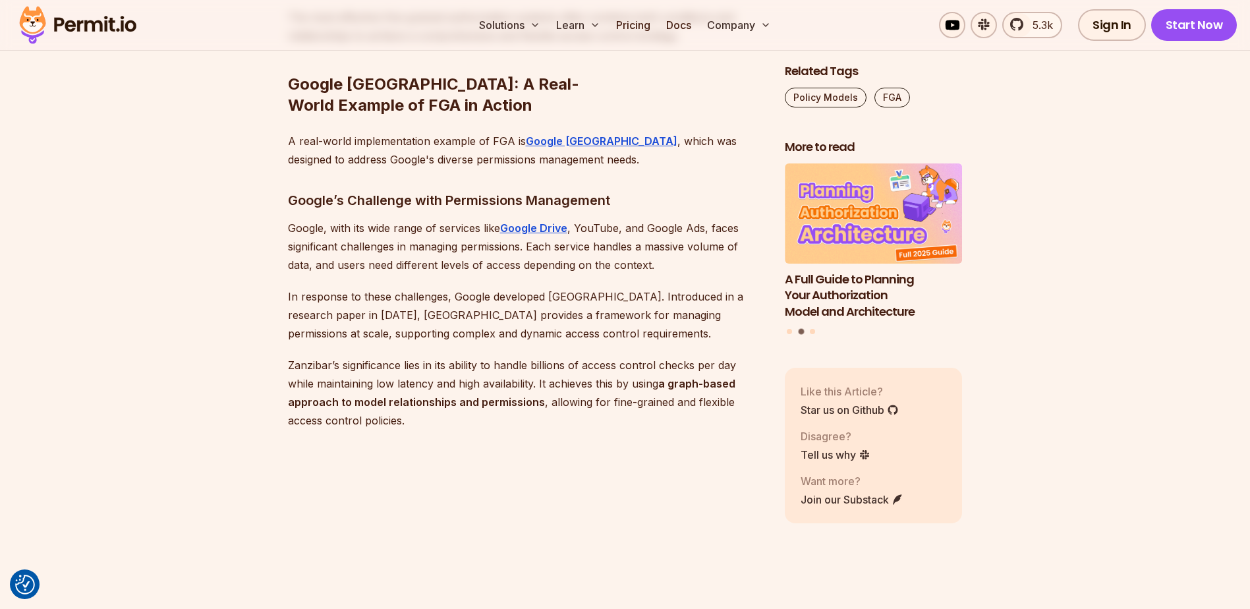
scroll to position [5585, 0]
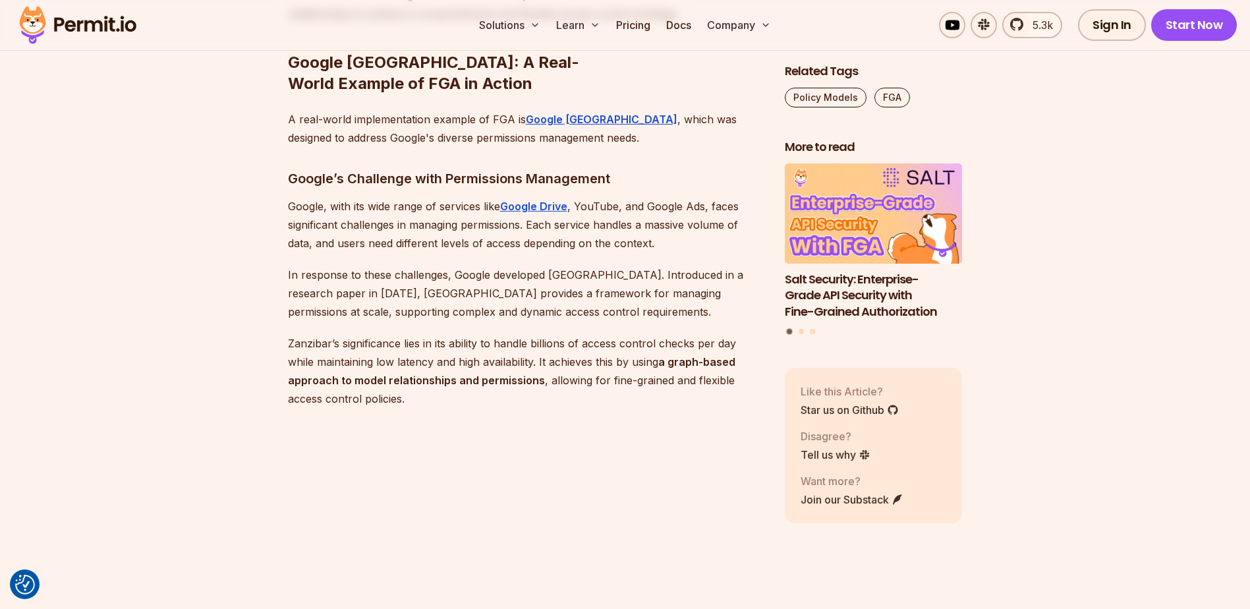
click at [310, 334] on p "Zanzibar’s significance lies in its ability to handle billions of access contro…" at bounding box center [526, 371] width 476 height 74
drag, startPoint x: 310, startPoint y: 287, endPoint x: 413, endPoint y: 279, distance: 103.1
click at [413, 334] on p "Zanzibar’s significance lies in its ability to handle billions of access contro…" at bounding box center [526, 371] width 476 height 74
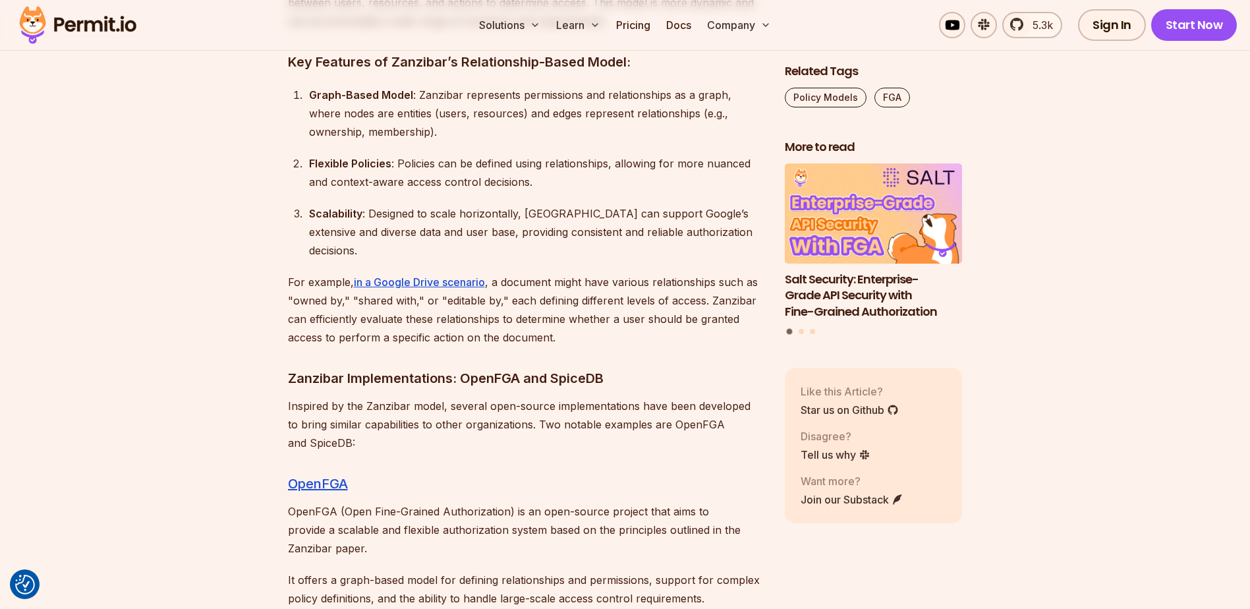
scroll to position [6376, 0]
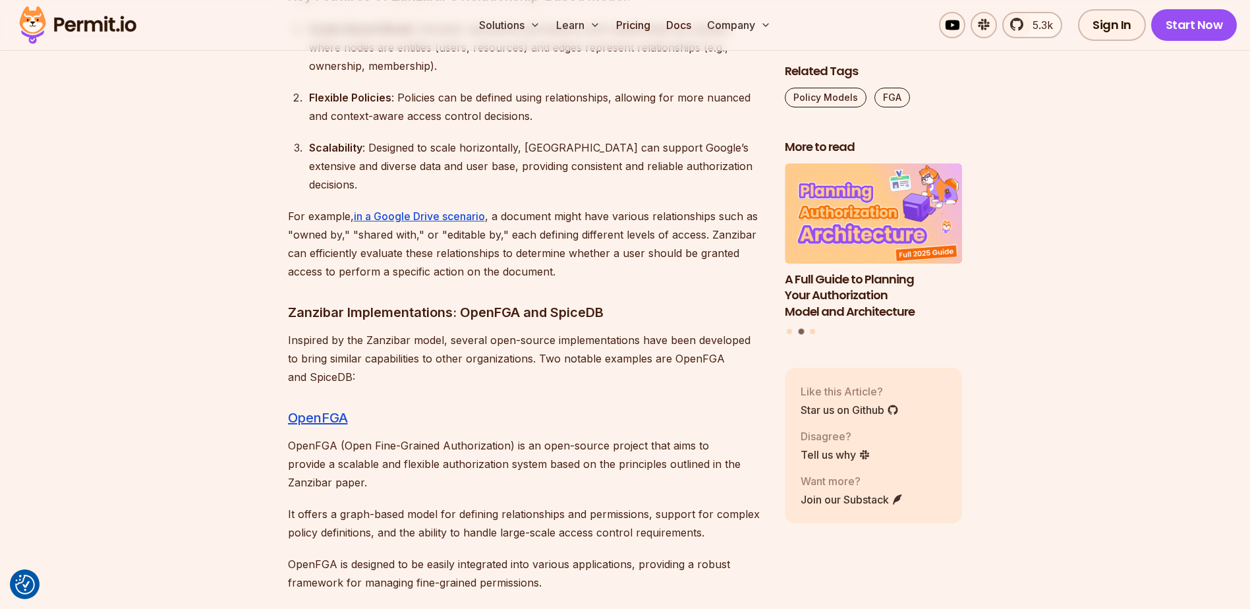
click at [559, 207] on p "For example, in a Google Drive scenario , a document might have various relatio…" at bounding box center [526, 244] width 476 height 74
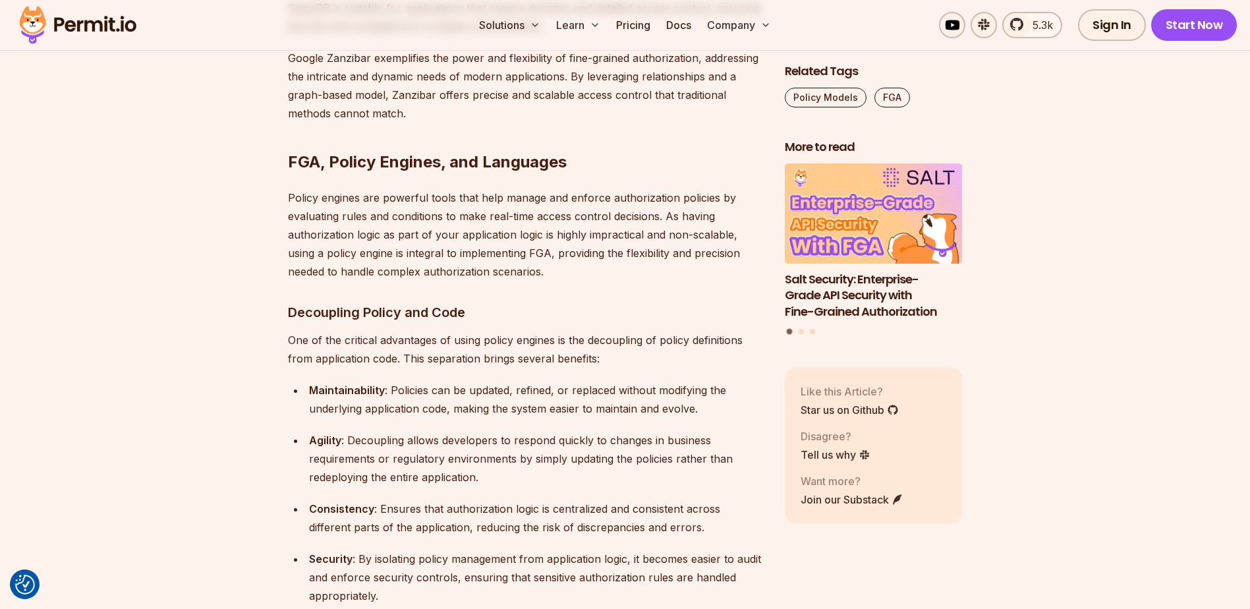
scroll to position [7232, 0]
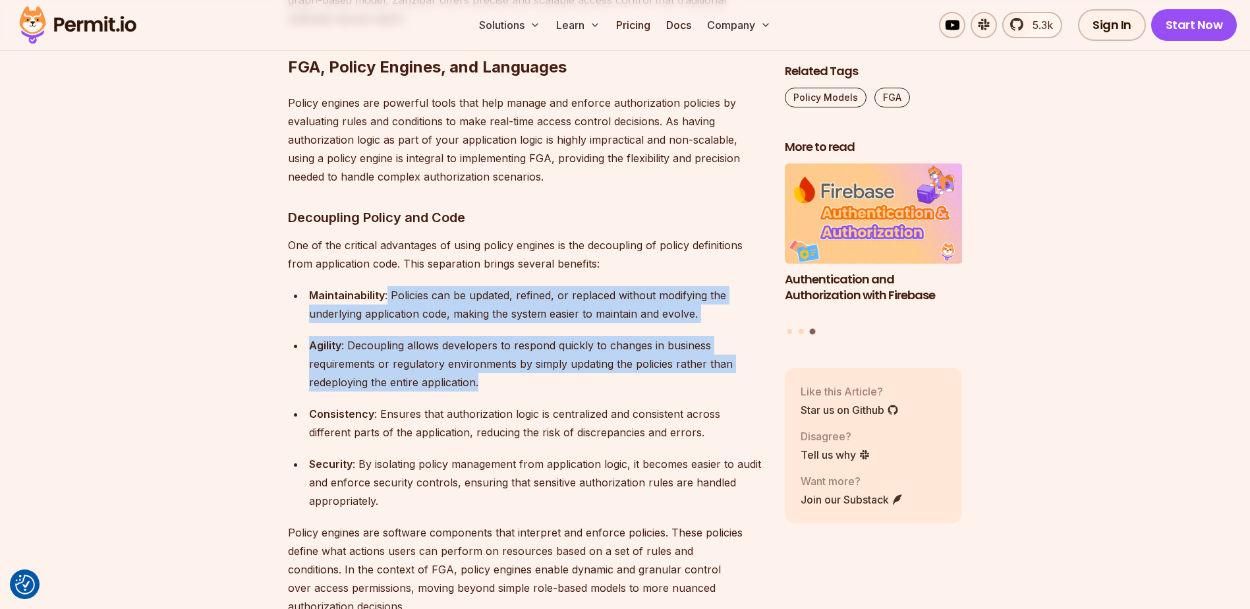
drag, startPoint x: 388, startPoint y: 221, endPoint x: 744, endPoint y: 306, distance: 366.2
click at [744, 306] on ul "Maintainability : Policies can be updated, refined, or replaced without modifyi…" at bounding box center [526, 398] width 476 height 224
click at [744, 336] on div "Agility : Decoupling allows developers to respond quickly to changes in busines…" at bounding box center [536, 363] width 455 height 55
drag, startPoint x: 496, startPoint y: 306, endPoint x: 301, endPoint y: 216, distance: 214.6
click at [301, 286] on ul "Maintainability : Policies can be updated, refined, or replaced without modifyi…" at bounding box center [526, 398] width 476 height 224
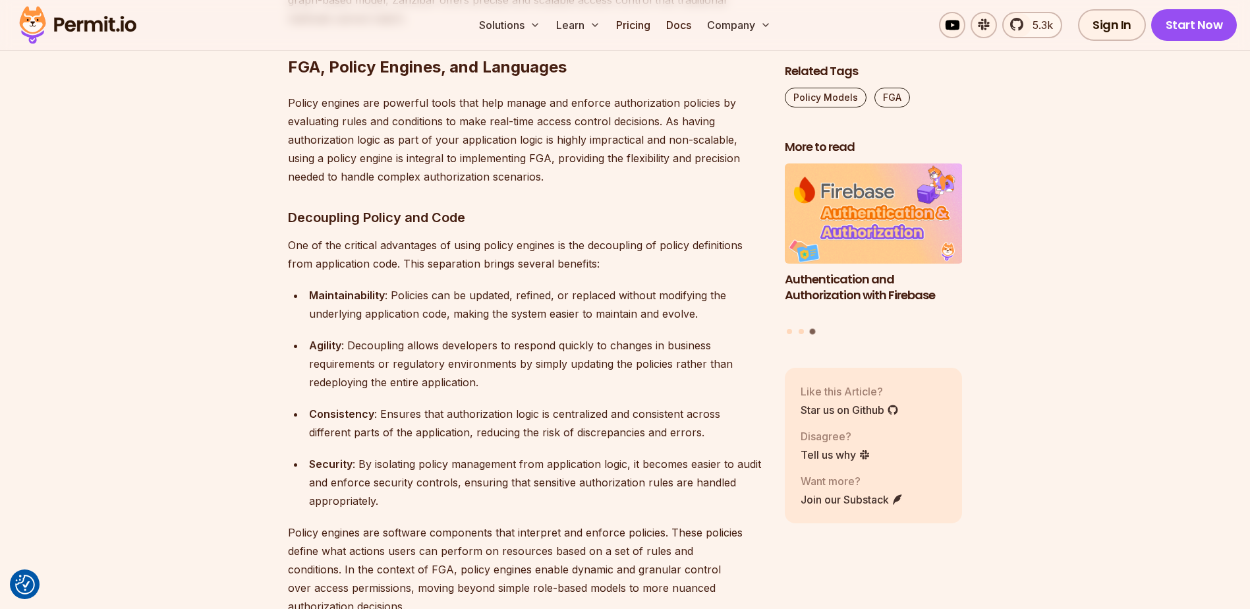
drag, startPoint x: 301, startPoint y: 216, endPoint x: 258, endPoint y: 217, distance: 42.8
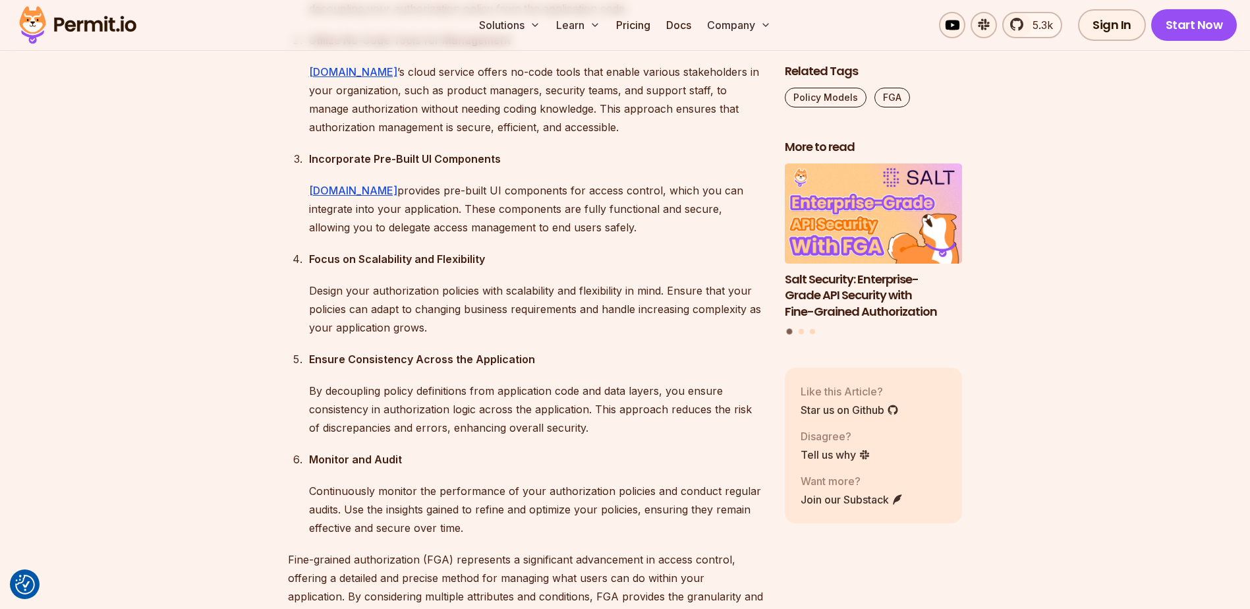
scroll to position [10739, 0]
